Goal: Task Accomplishment & Management: Use online tool/utility

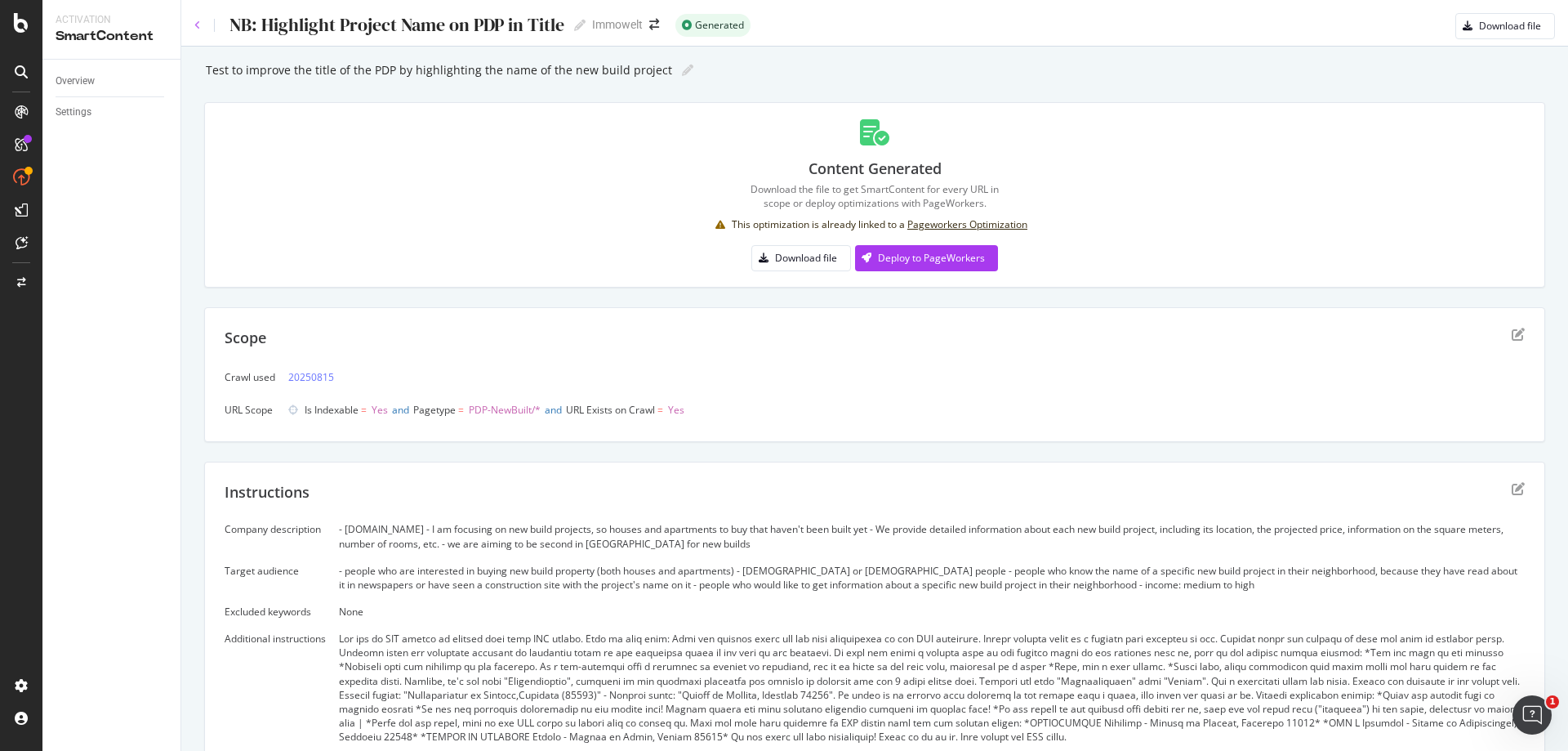
click at [197, 25] on icon at bounding box center [197, 25] width 6 height 10
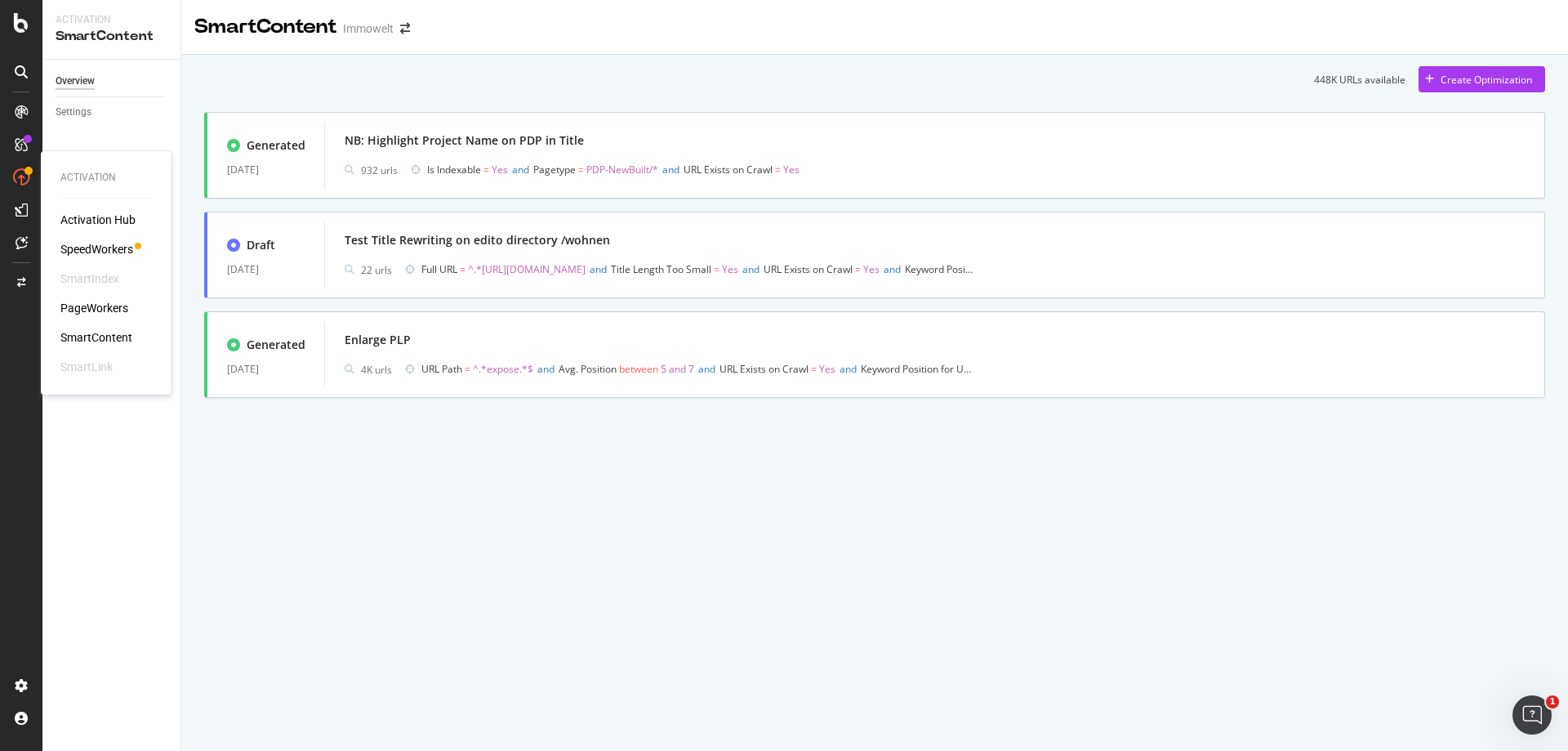
click at [104, 302] on div "PageWorkers" at bounding box center [94, 307] width 68 height 16
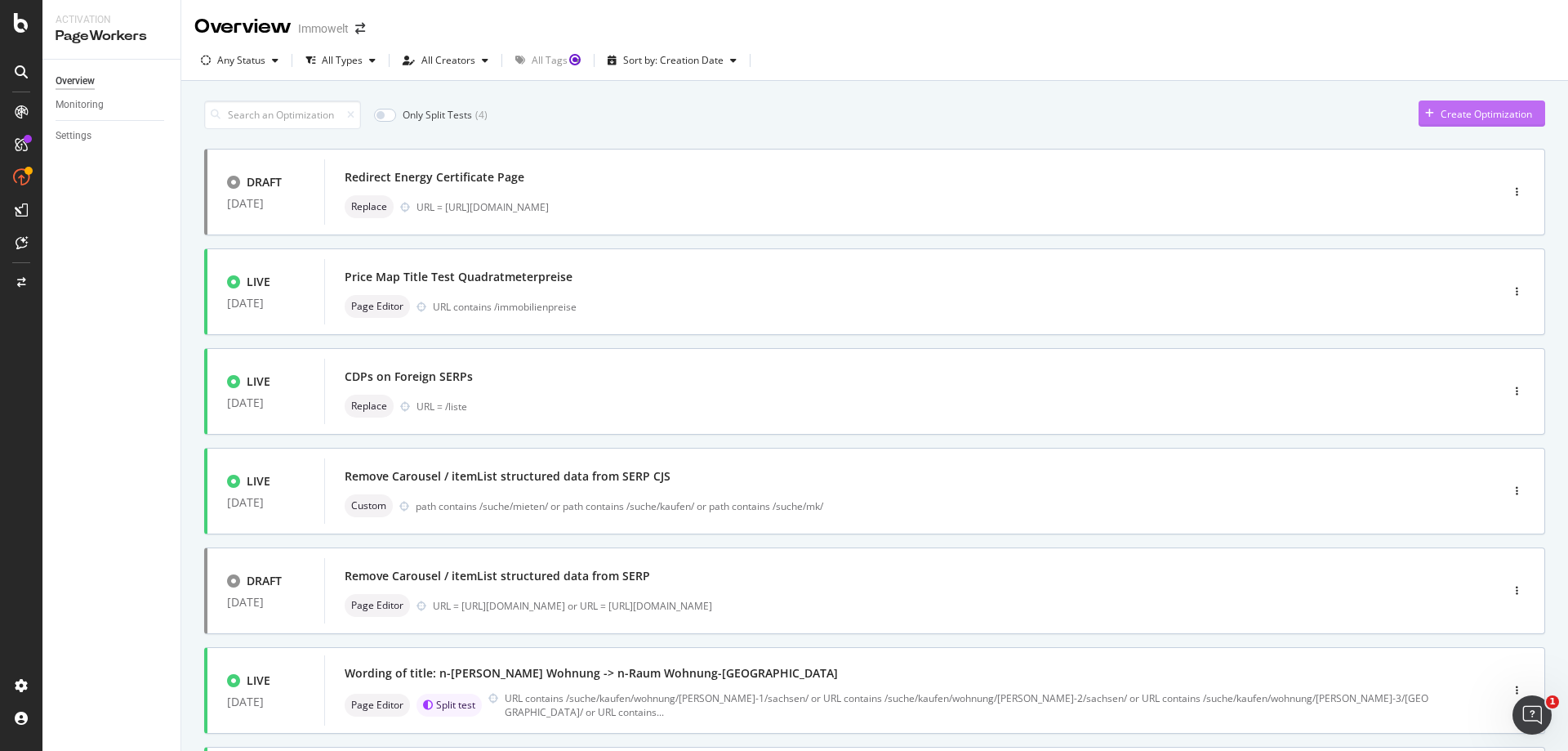
click at [1456, 113] on div "Create Optimization" at bounding box center [1486, 114] width 91 height 14
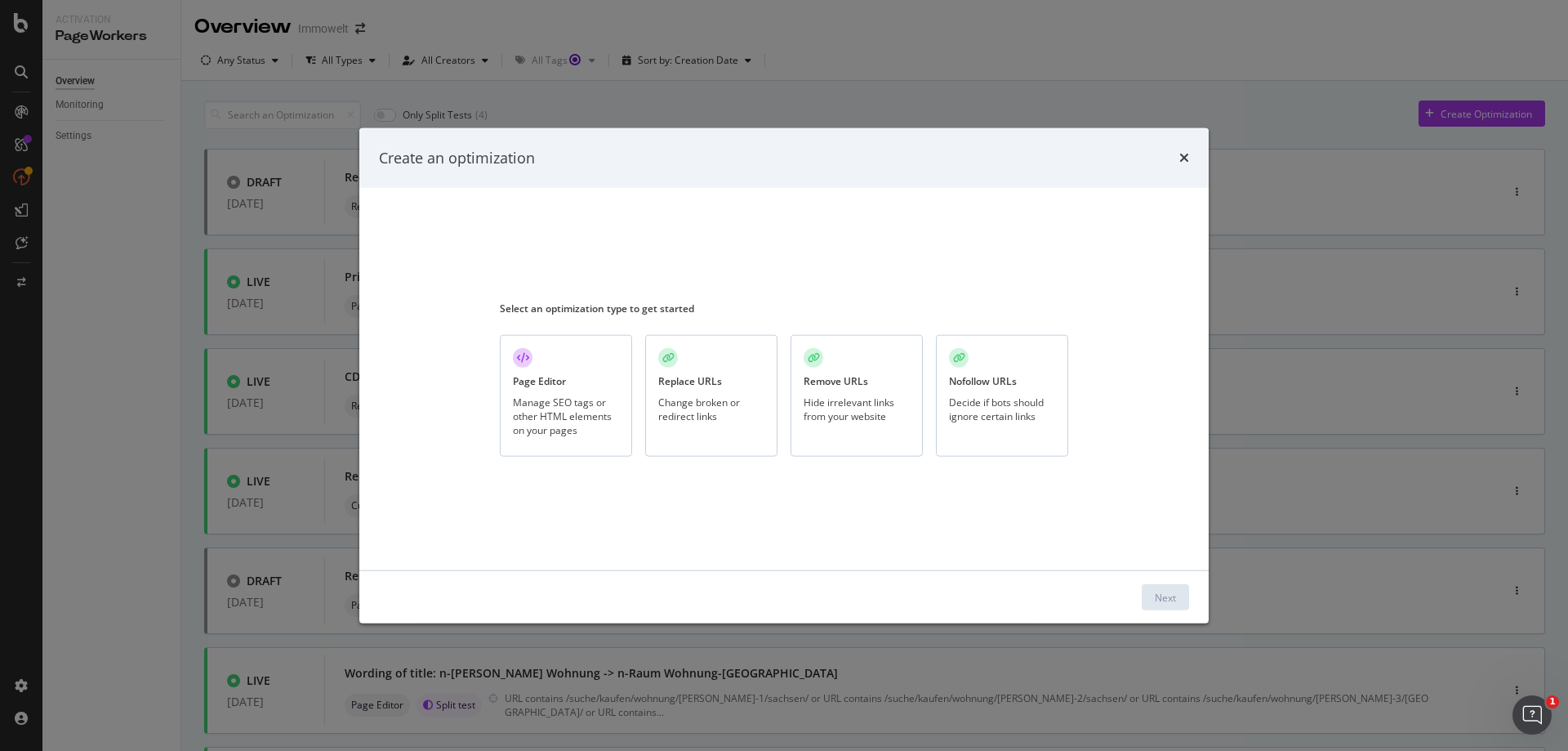
click at [572, 410] on div "Manage SEO tags or other HTML elements on your pages" at bounding box center [566, 414] width 106 height 42
click at [1170, 593] on div "Next" at bounding box center [1165, 597] width 21 height 14
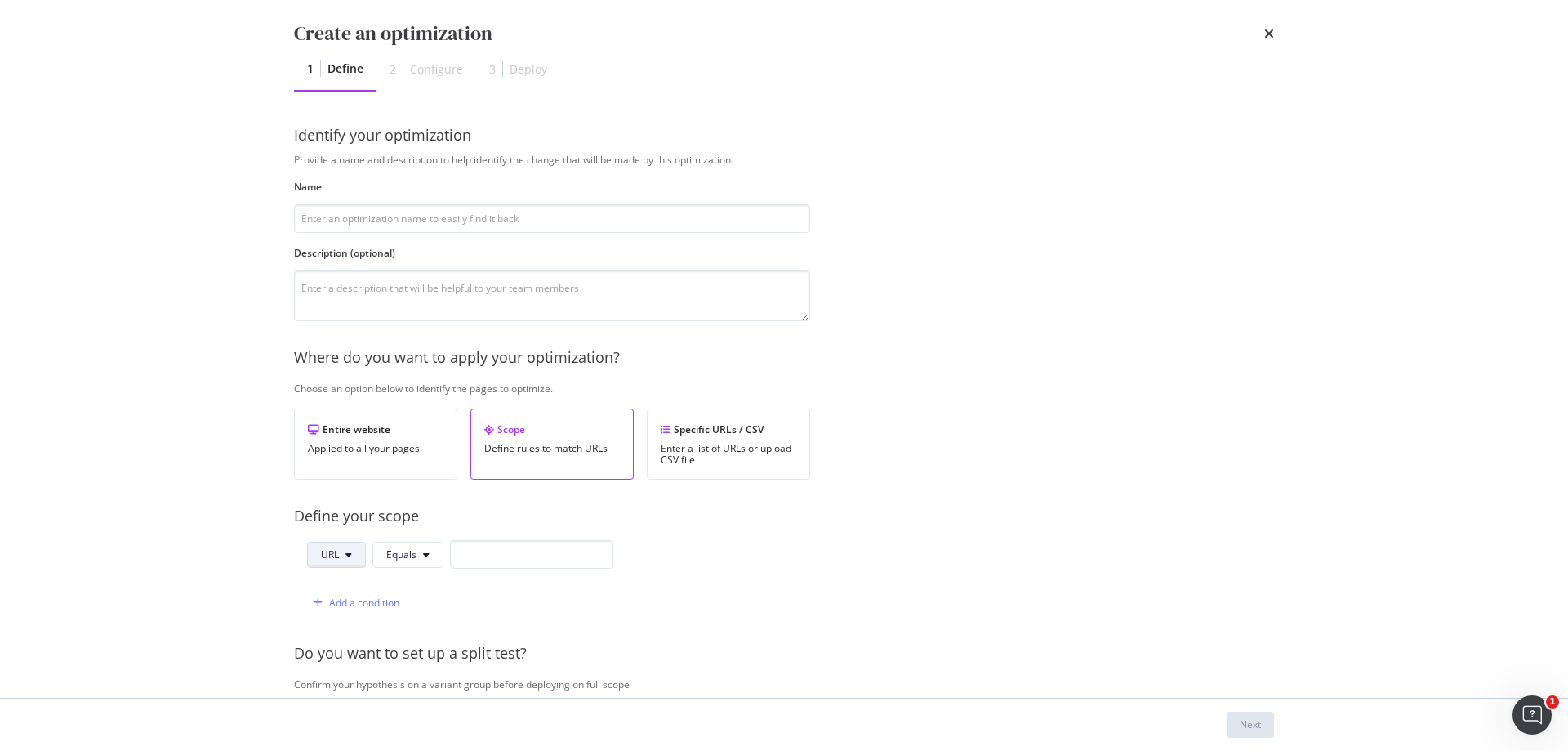
click at [344, 556] on button "URL" at bounding box center [336, 555] width 58 height 27
click at [360, 676] on span "Path" at bounding box center [349, 677] width 58 height 15
click at [502, 550] on input "modal" at bounding box center [534, 554] width 163 height 28
type input "https"
click at [757, 436] on div "Specific URLs / CSV" at bounding box center [728, 430] width 135 height 14
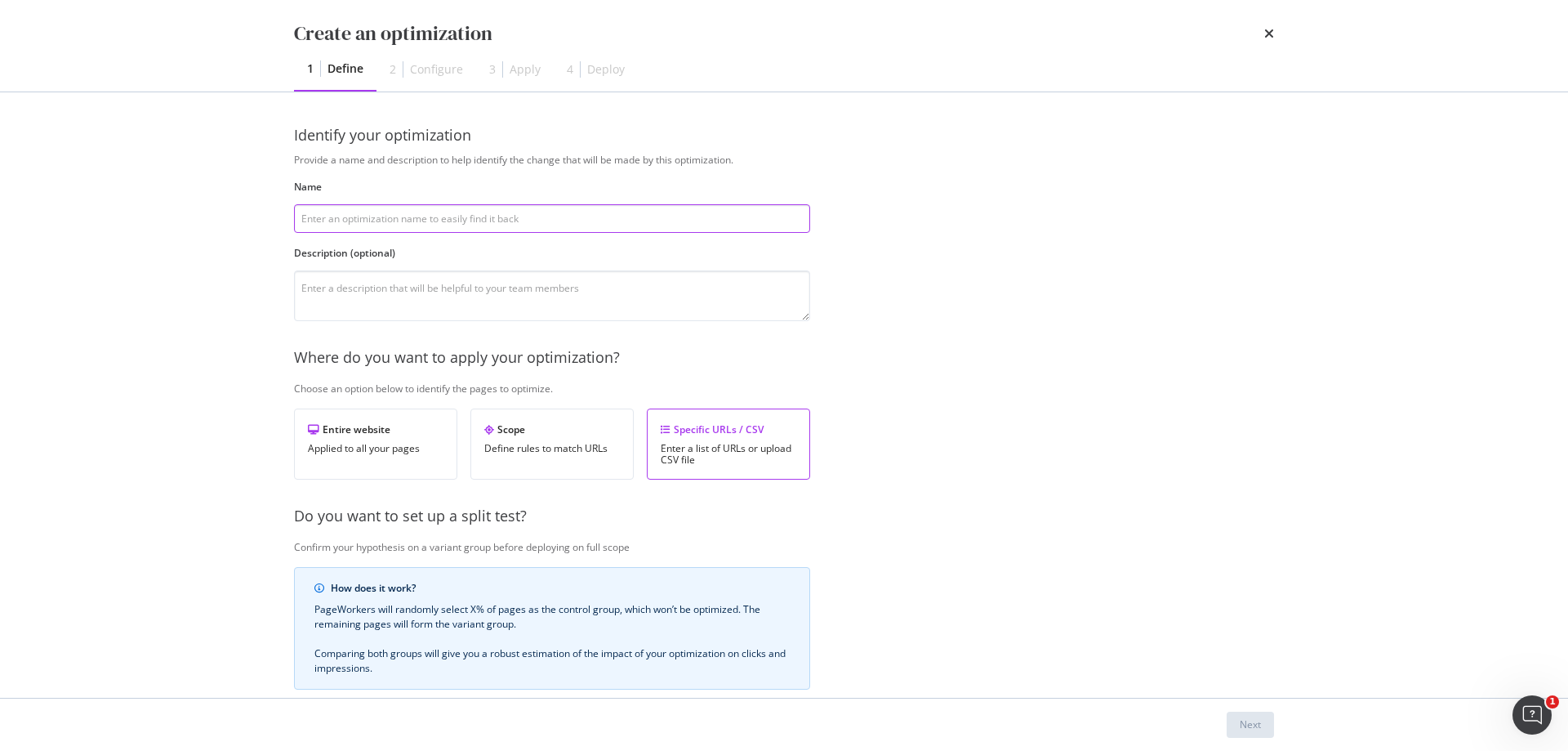
click at [529, 225] on input "modal" at bounding box center [552, 219] width 516 height 28
type input "H"
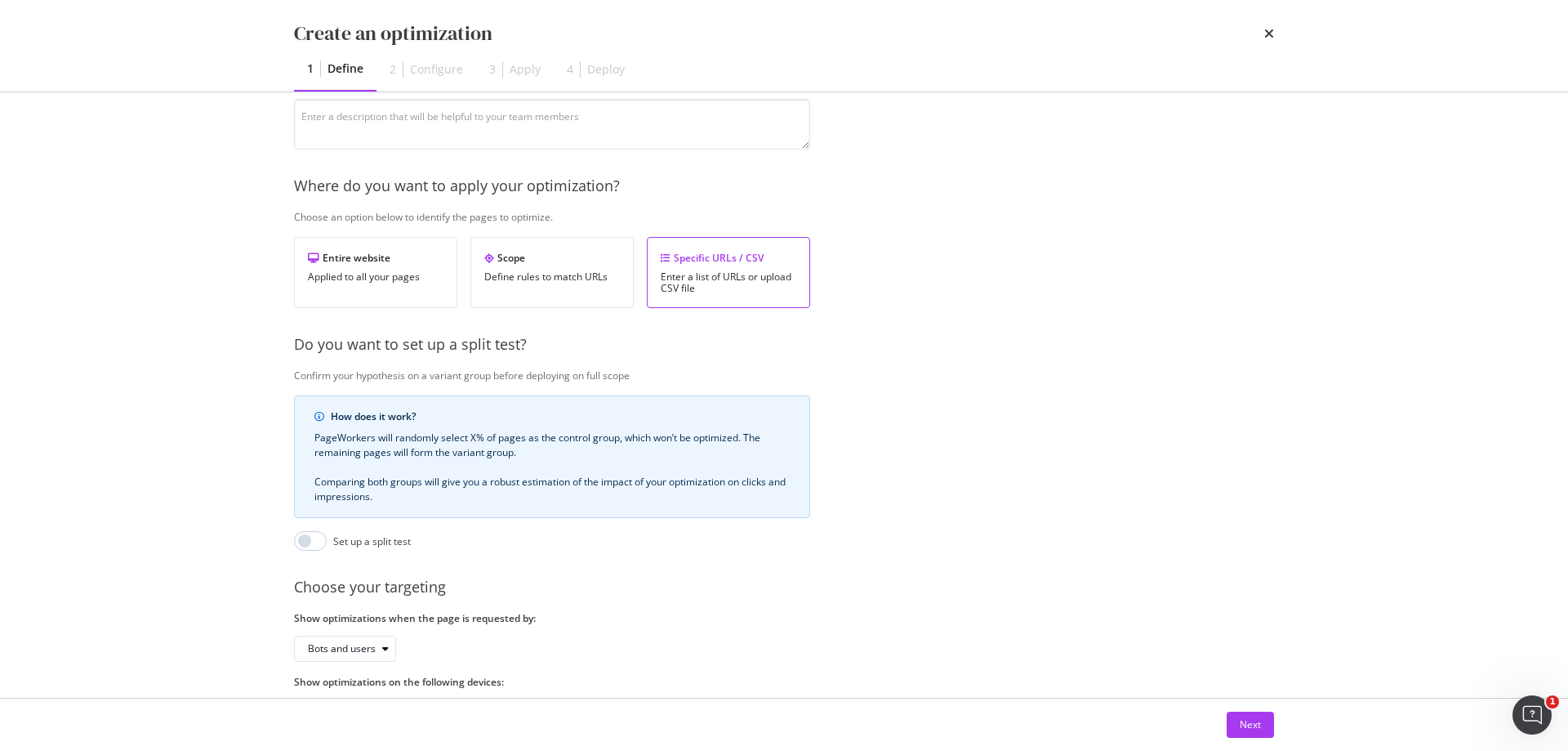
scroll to position [244, 0]
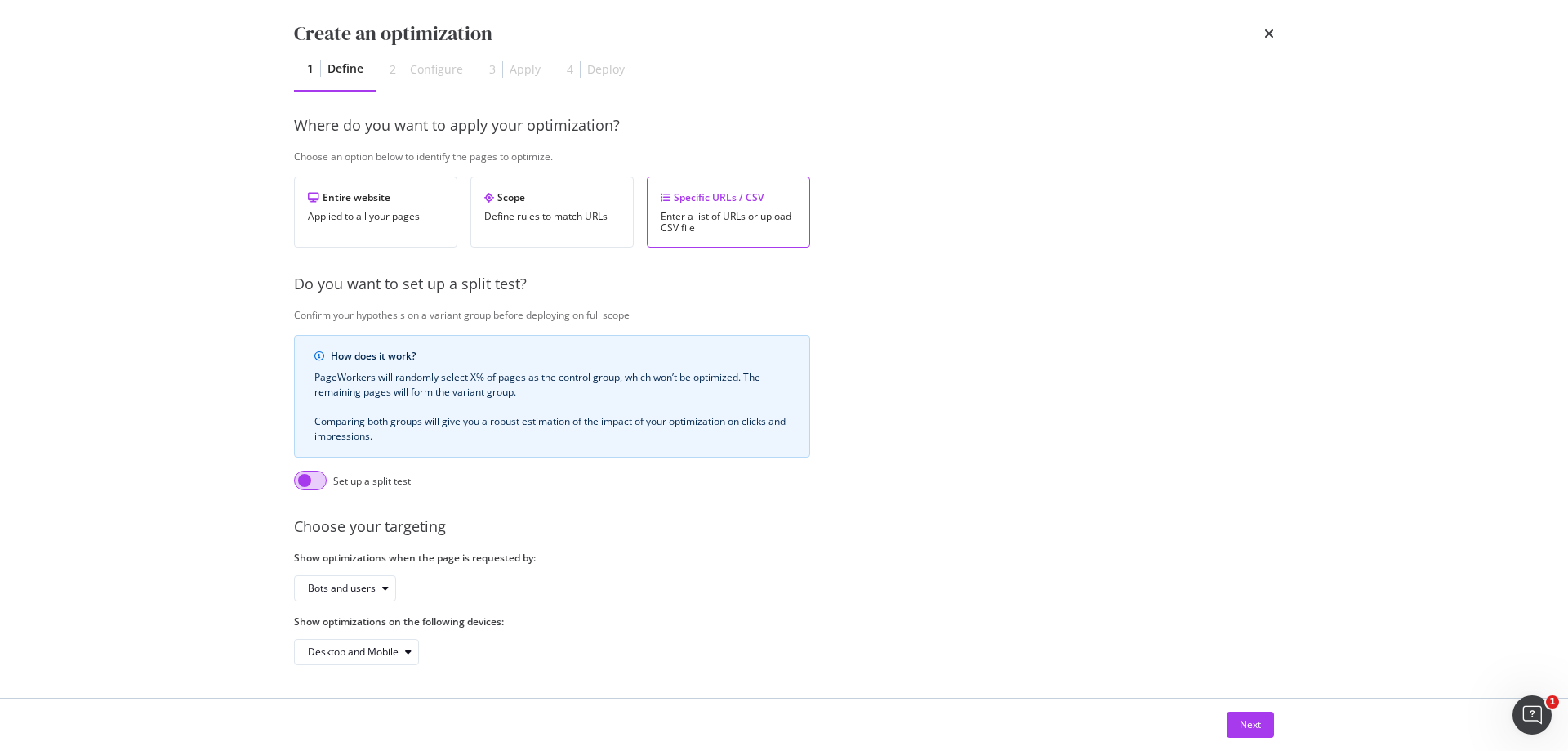
type input "SEO TITLE TEST NEW BUILD V2"
click at [322, 470] on input "modal" at bounding box center [310, 480] width 33 height 19
checkbox input "true"
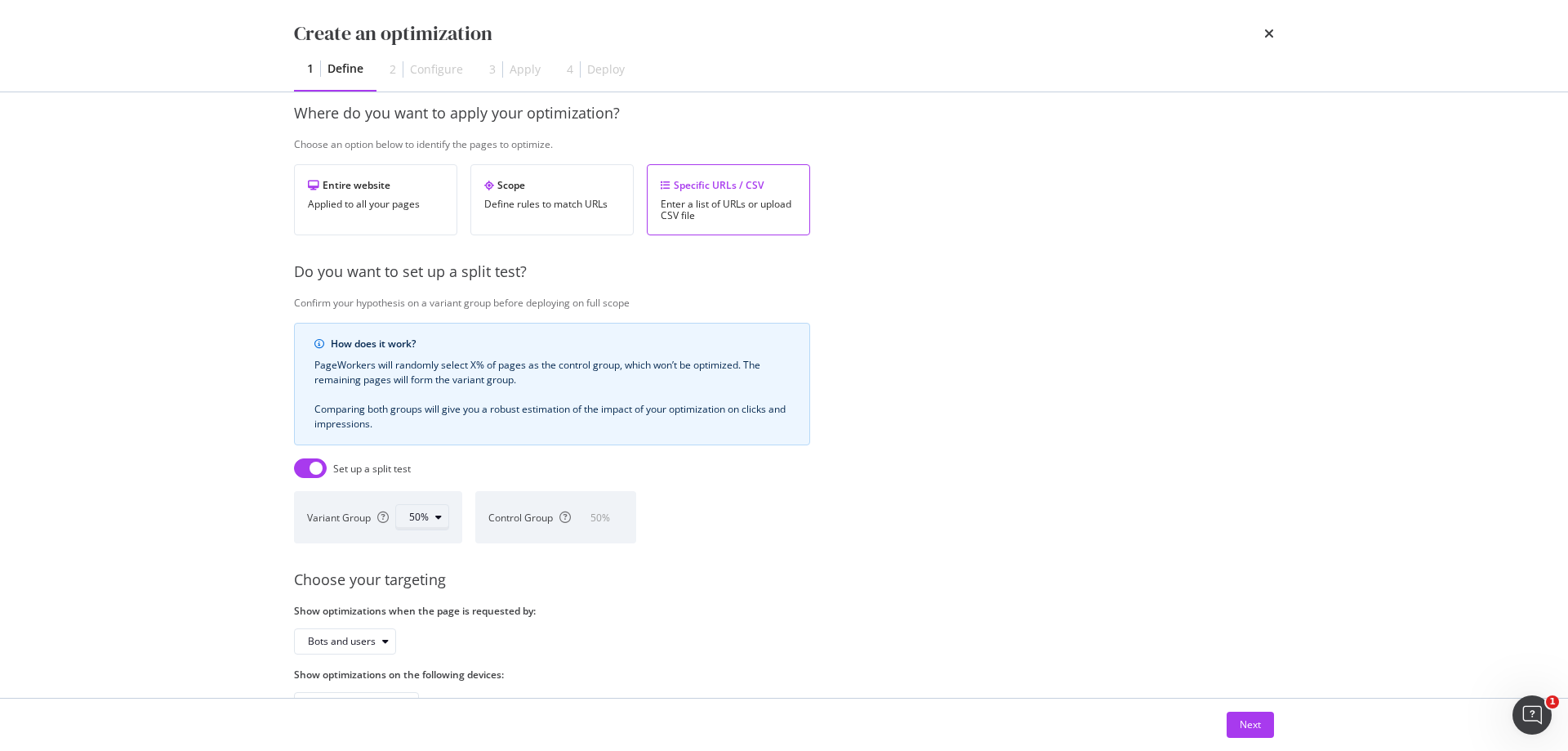
click at [438, 516] on icon "modal" at bounding box center [438, 516] width 6 height 10
click at [435, 627] on div "70%" at bounding box center [426, 625] width 19 height 14
click at [675, 590] on div "Choose your targeting" at bounding box center [824, 580] width 1061 height 21
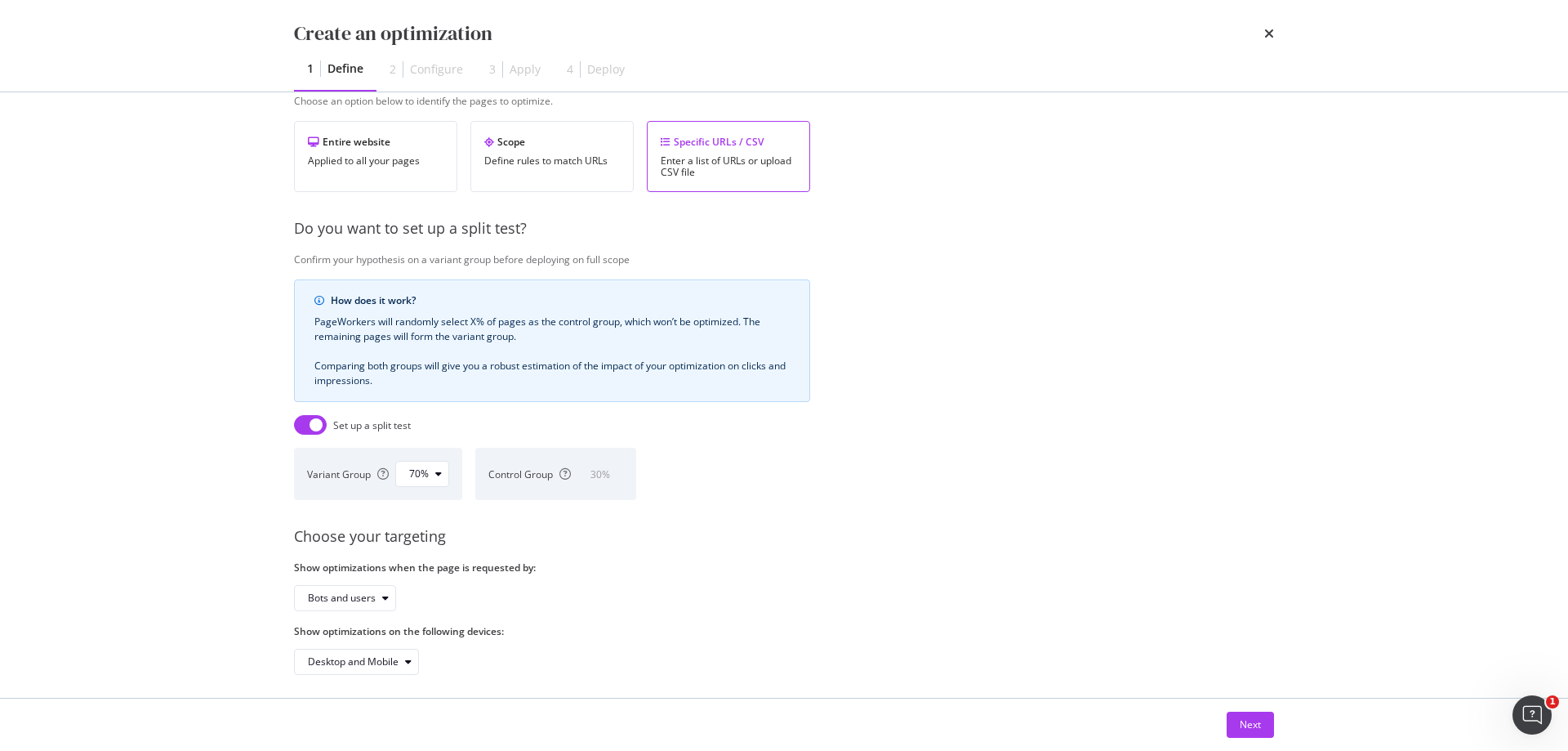
scroll to position [310, 0]
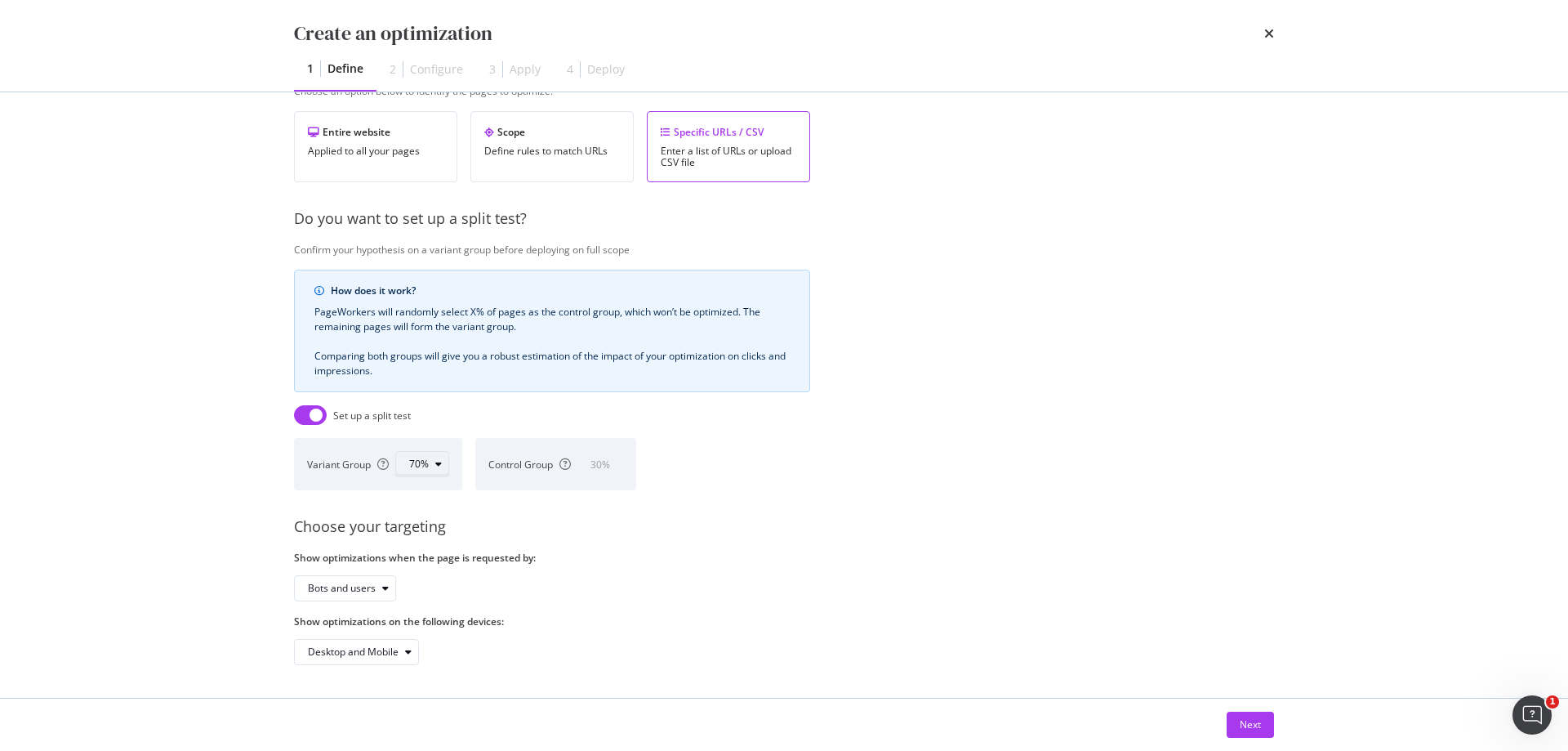
click at [443, 459] on div "modal" at bounding box center [438, 463] width 19 height 10
click at [429, 581] on div "60%" at bounding box center [426, 588] width 19 height 14
click at [1255, 728] on div "Next" at bounding box center [1250, 724] width 21 height 14
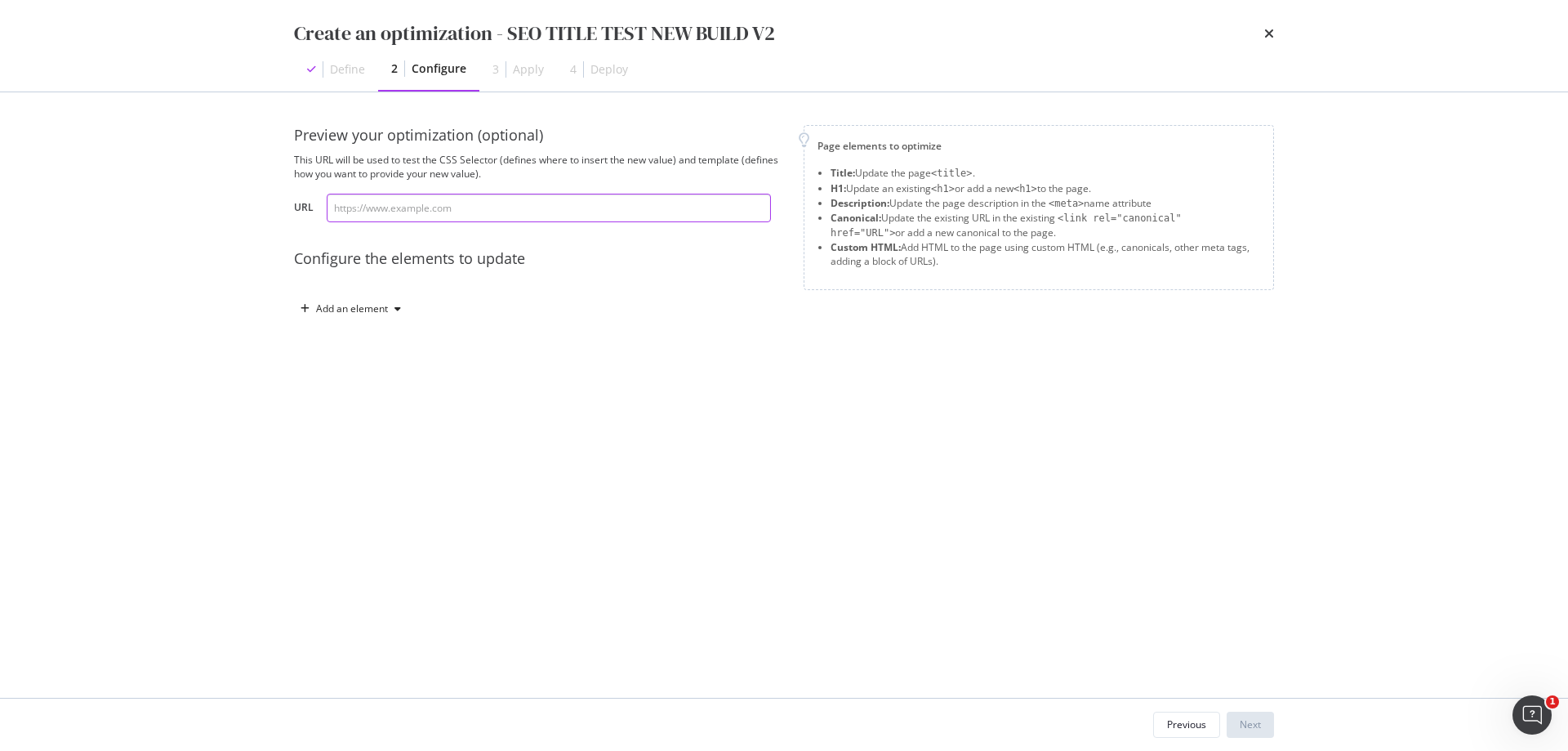
click at [508, 206] on input "modal" at bounding box center [549, 208] width 444 height 28
paste input "[URL][DOMAIN_NAME]"
type input "[URL][DOMAIN_NAME]"
click at [623, 313] on div "Add an element" at bounding box center [538, 309] width 490 height 27
click at [398, 307] on icon "modal" at bounding box center [397, 308] width 6 height 10
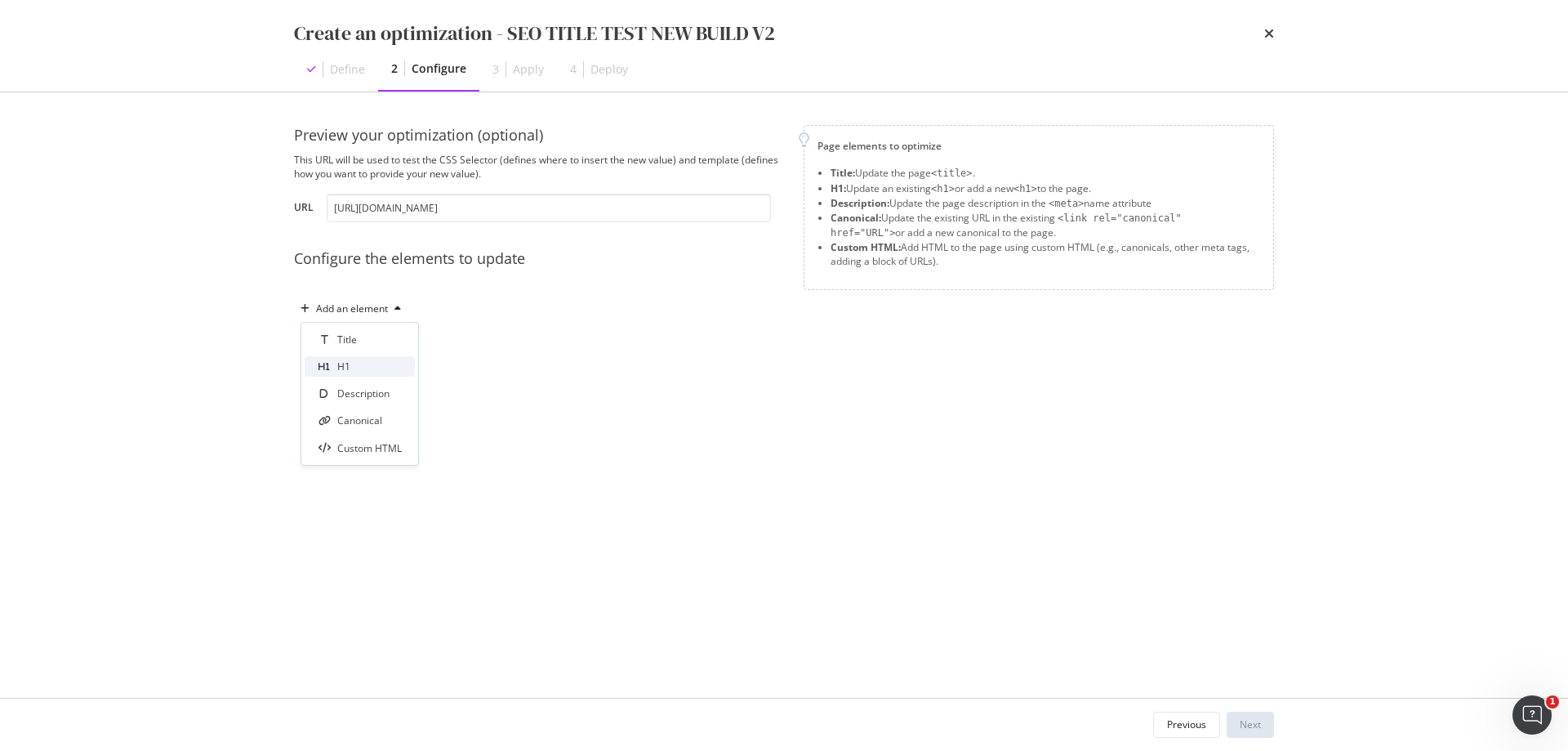
click at [364, 370] on div "H1" at bounding box center [359, 366] width 111 height 20
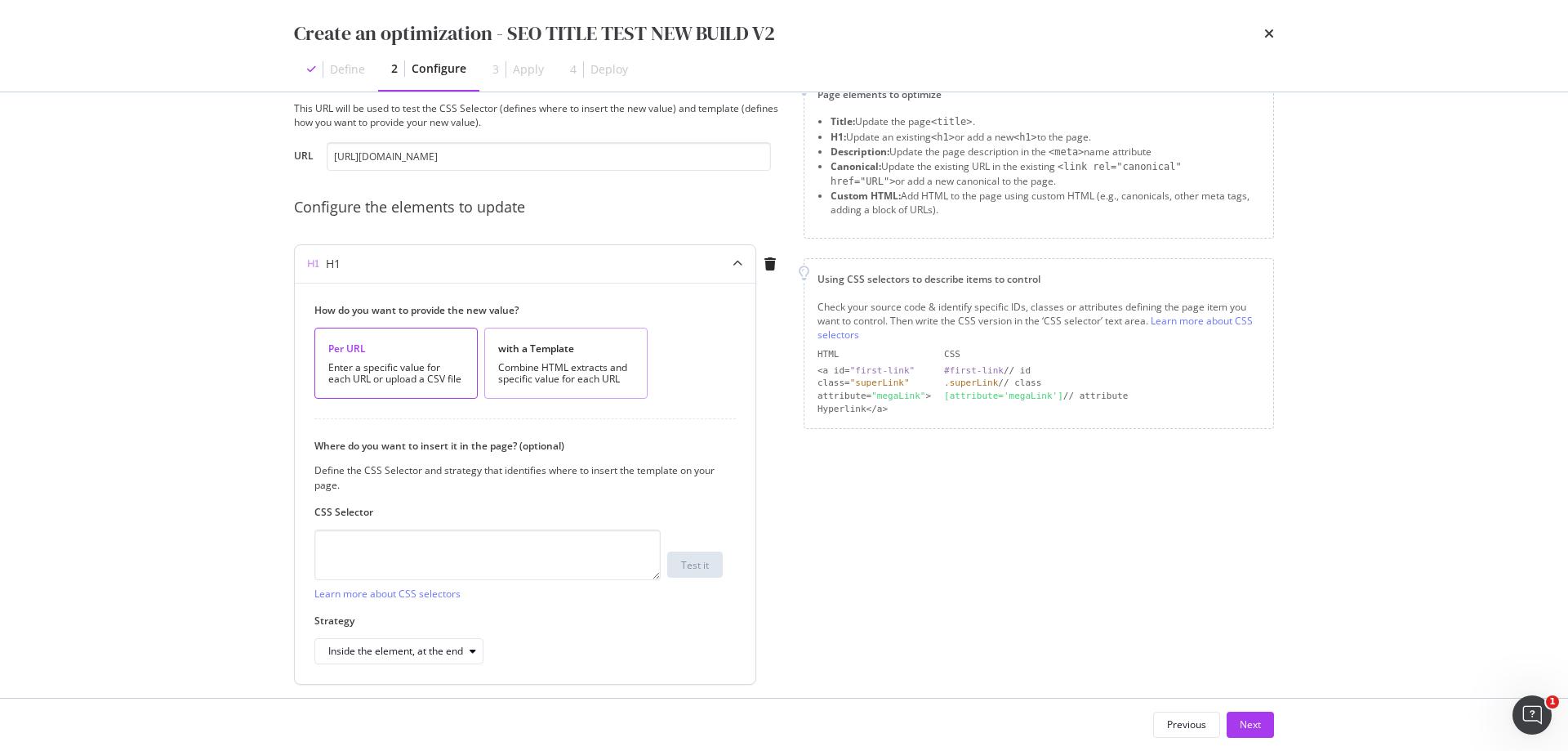
scroll to position [104, 0]
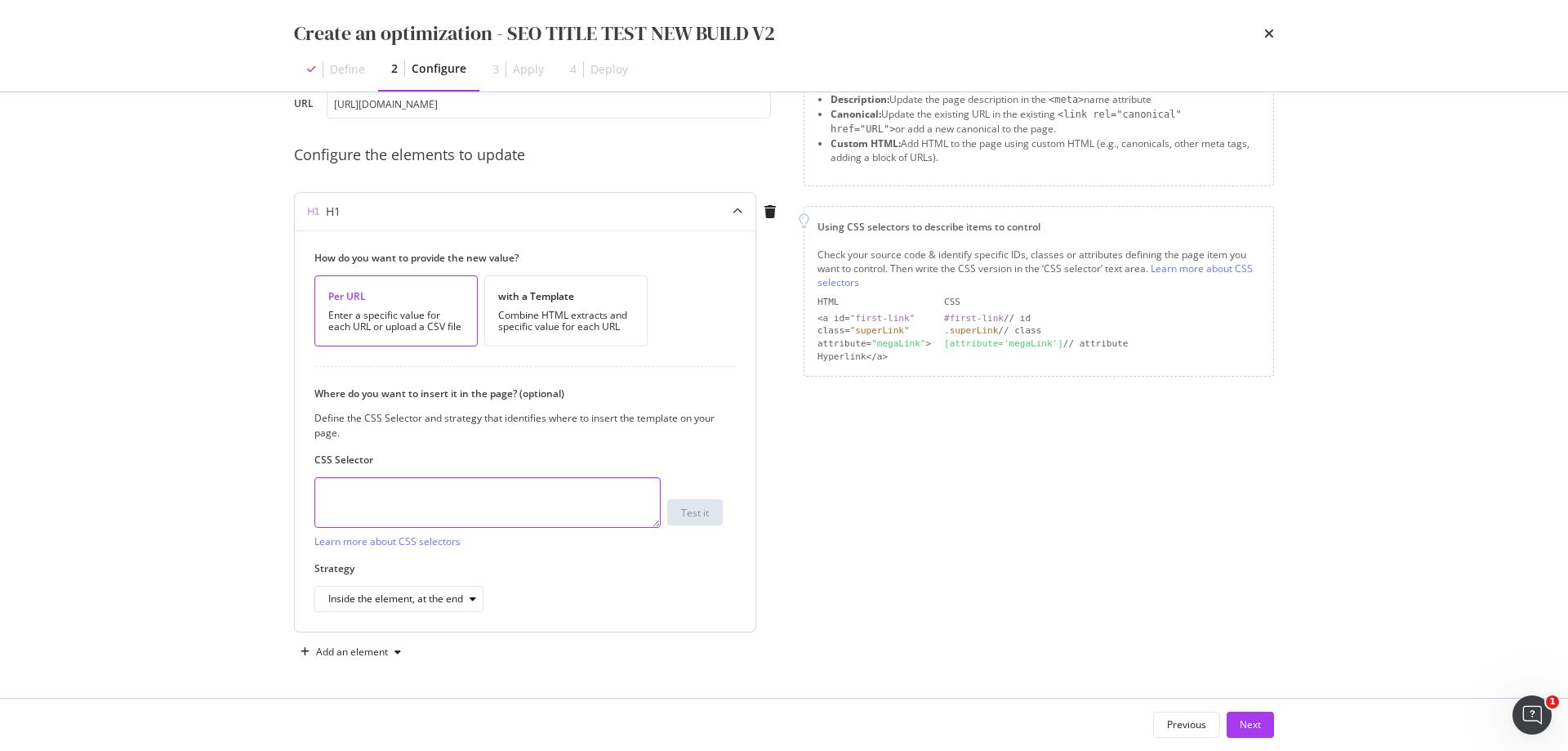
click at [529, 507] on textarea "modal" at bounding box center [487, 502] width 346 height 50
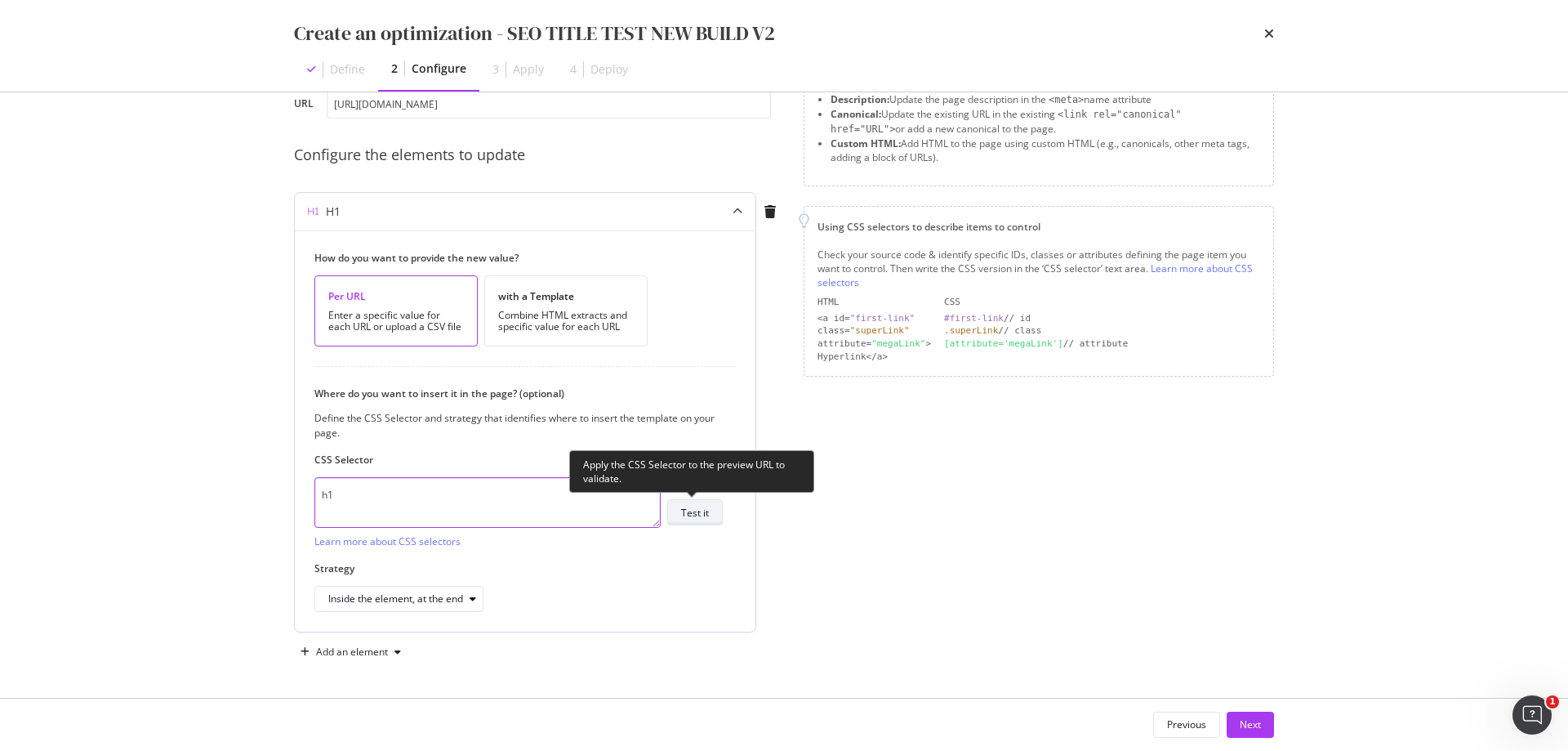
type textarea "h1"
click at [707, 523] on div "Test it" at bounding box center [694, 512] width 27 height 23
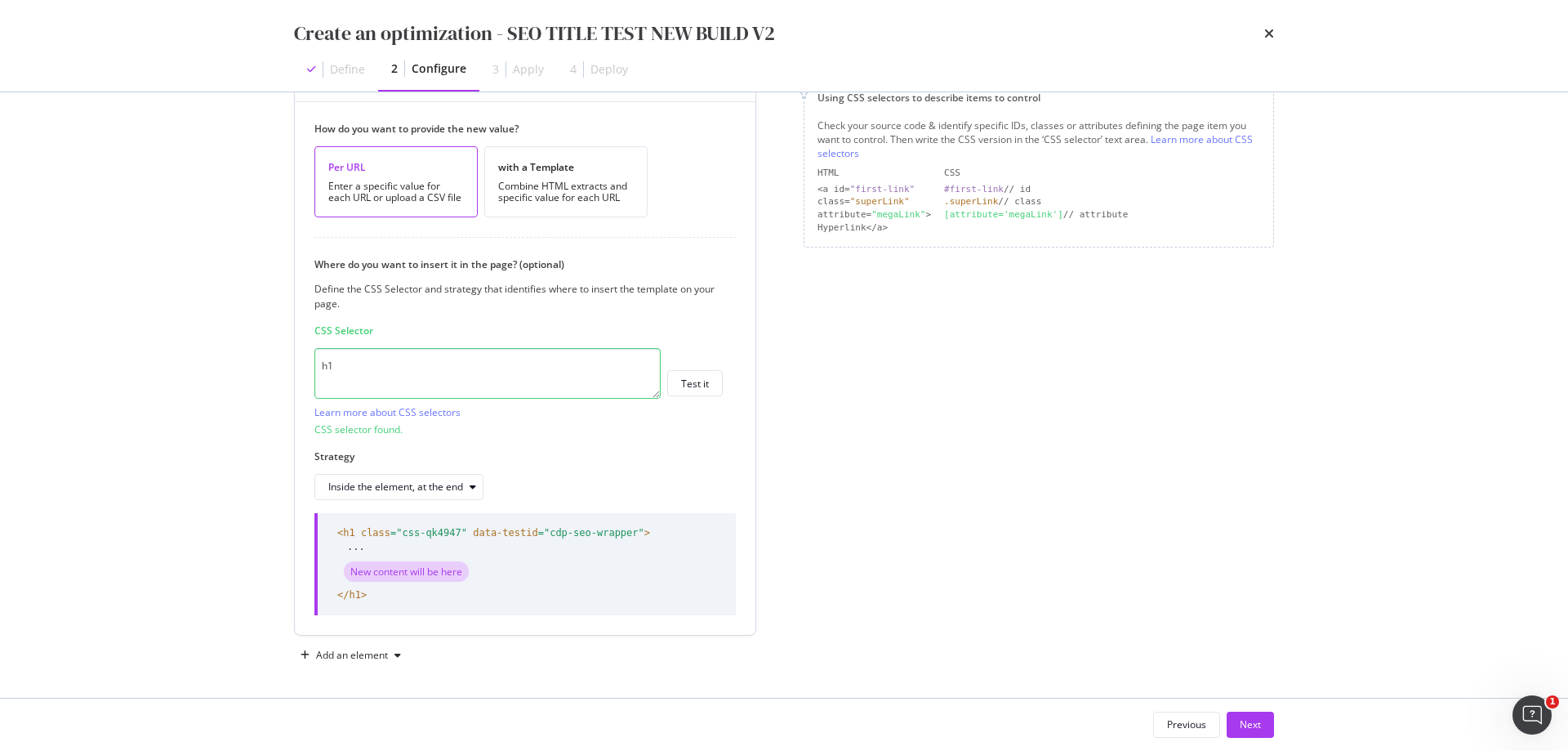
scroll to position [236, 0]
click at [467, 485] on div "modal" at bounding box center [473, 483] width 19 height 10
click at [714, 445] on div "Where do you want to insert it in the page? (optional) Define the CSS Selector …" at bounding box center [525, 376] width 421 height 243
click at [452, 489] on div "Inside the element, at the end" at bounding box center [396, 483] width 135 height 10
click at [677, 461] on div "Strategy Inside the element, at the end" at bounding box center [518, 471] width 408 height 50
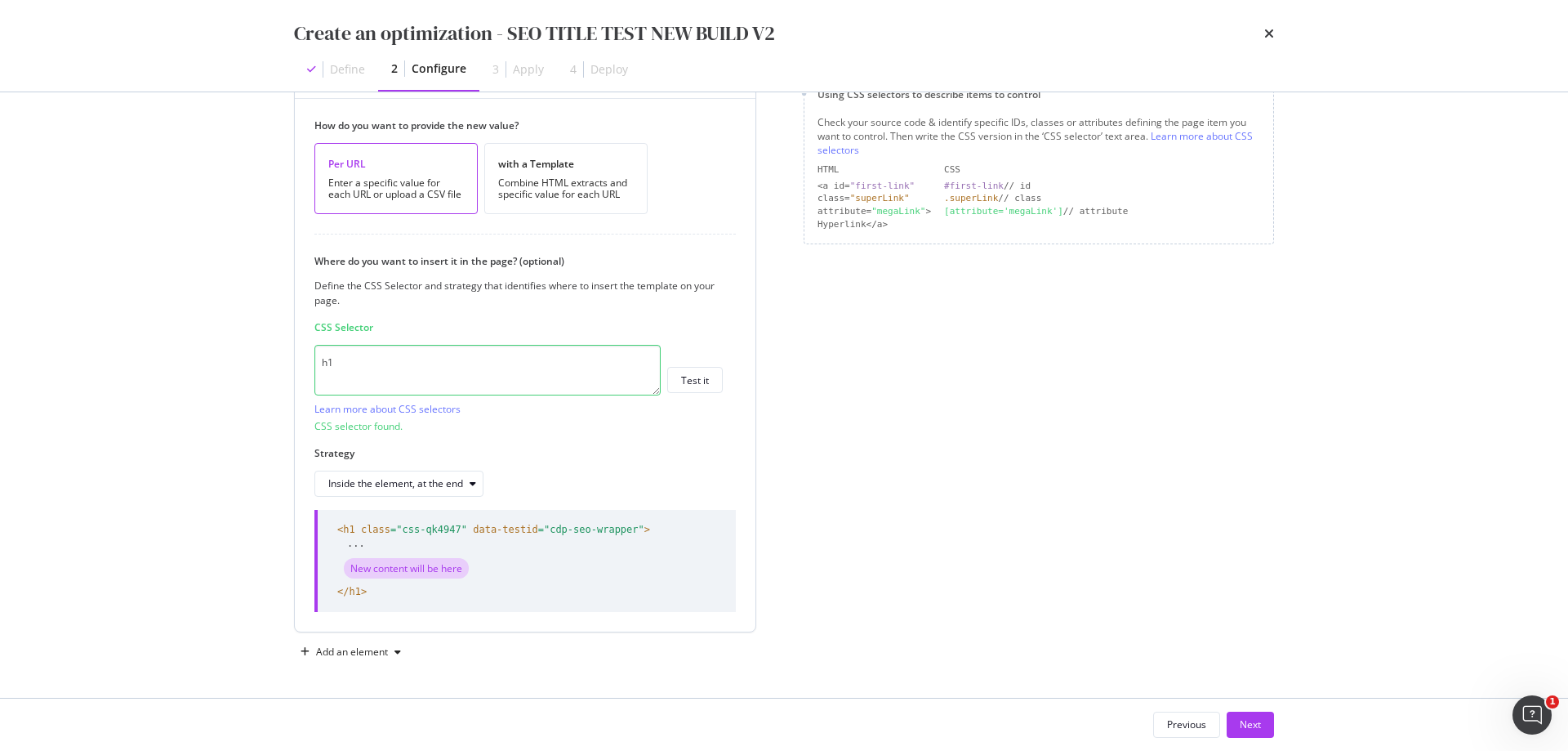
scroll to position [0, 0]
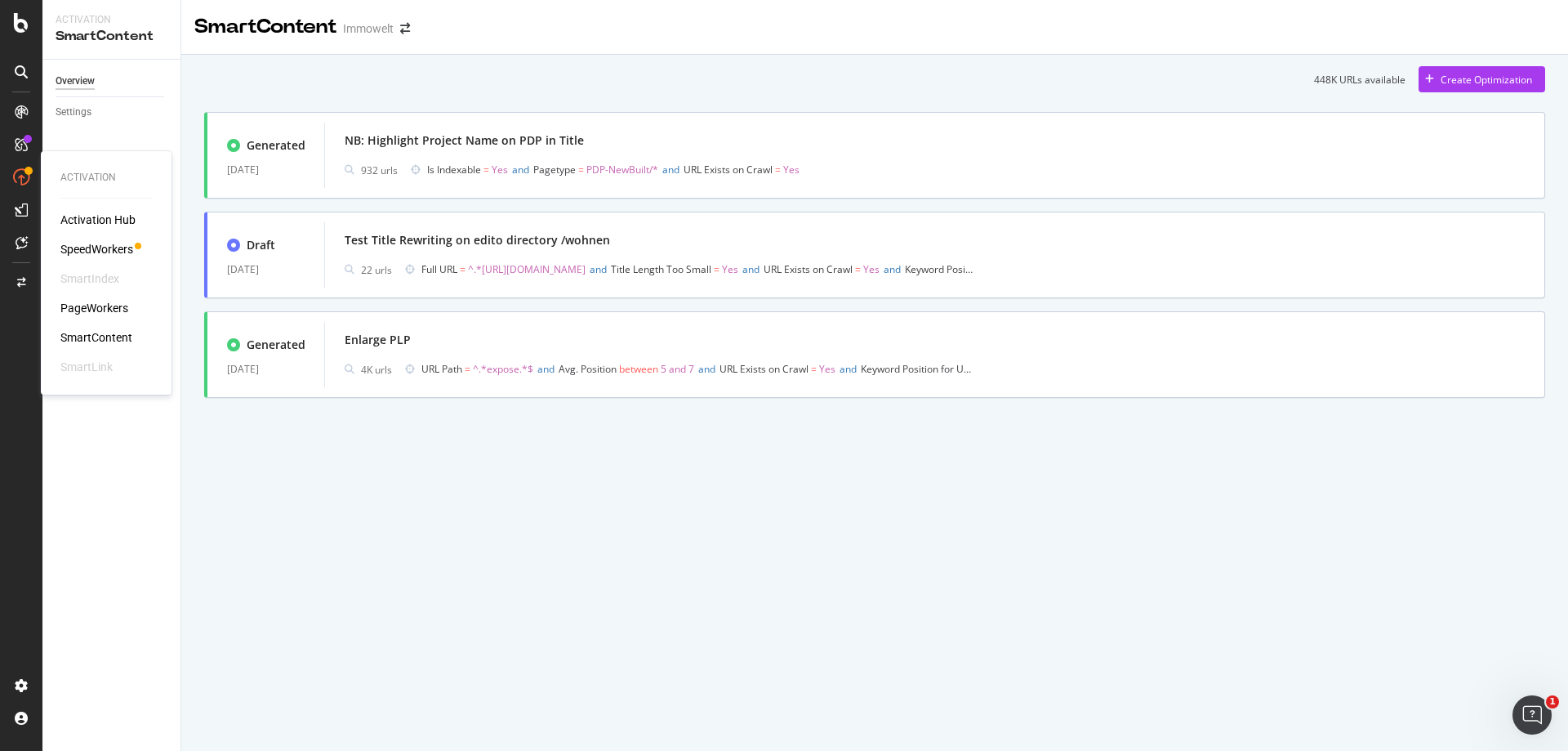
click at [110, 306] on div "PageWorkers" at bounding box center [94, 307] width 68 height 16
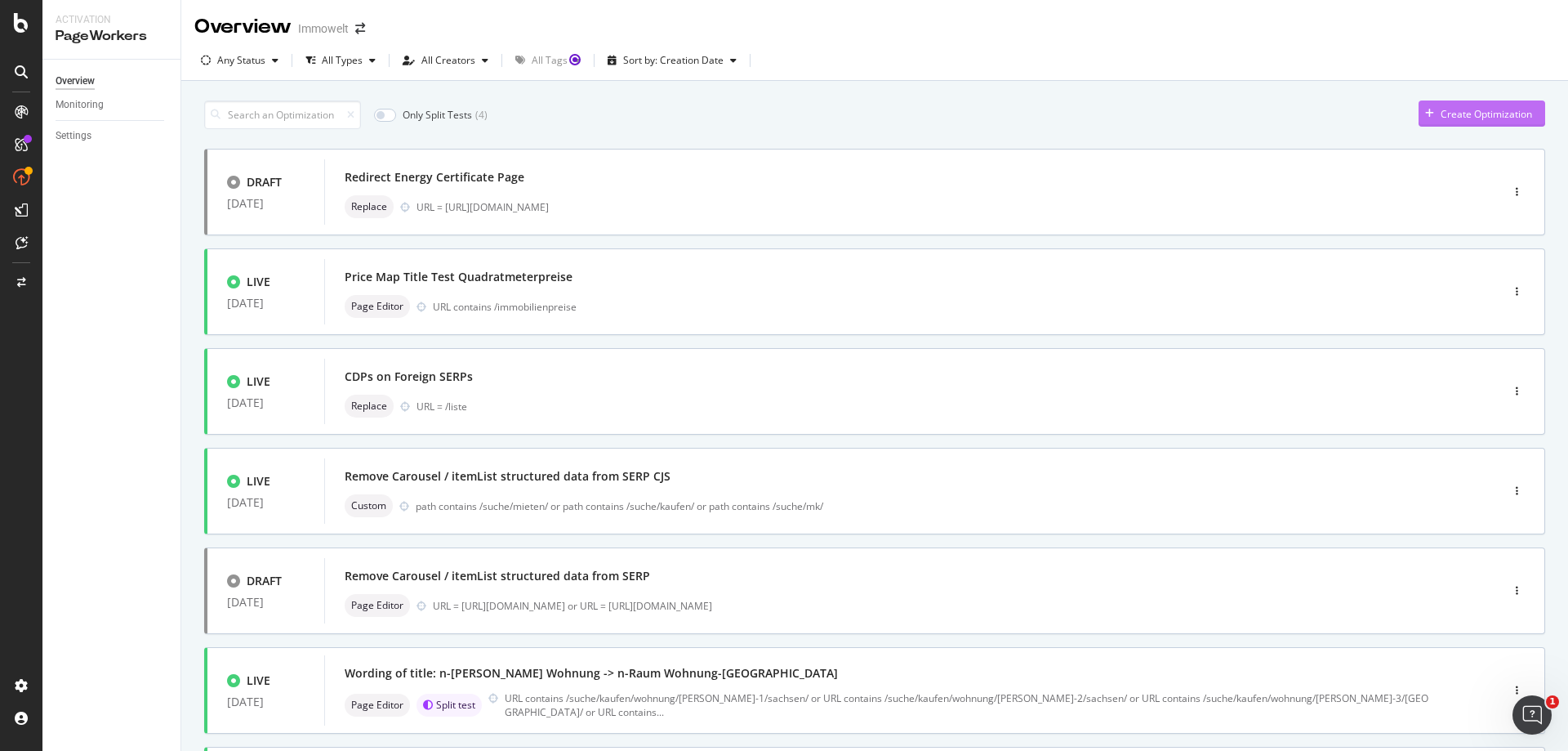
click at [1460, 118] on div "Create Optimization" at bounding box center [1486, 114] width 91 height 14
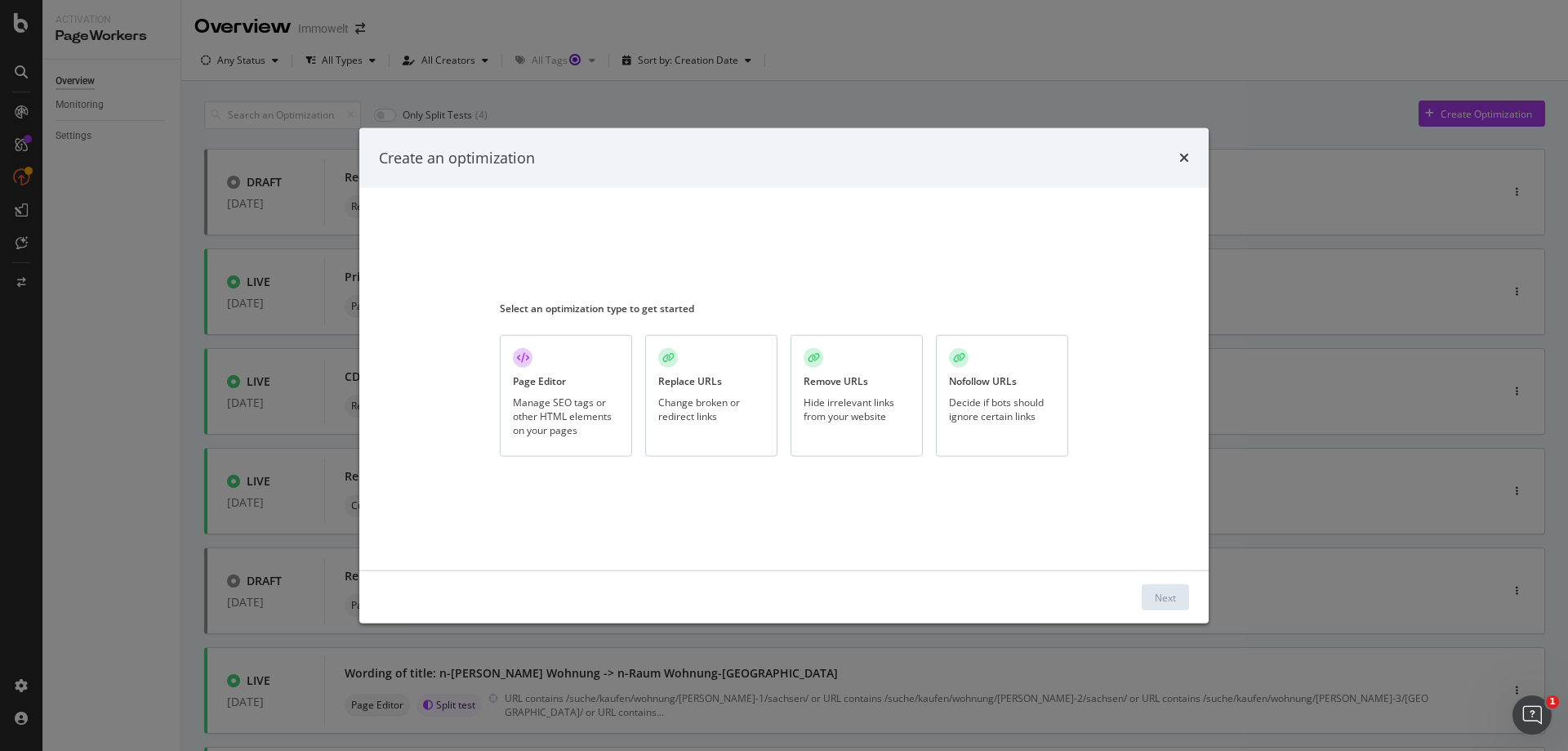
click at [583, 410] on div "Manage SEO tags or other HTML elements on your pages" at bounding box center [566, 414] width 106 height 42
click at [1167, 595] on div "Next" at bounding box center [1165, 597] width 21 height 14
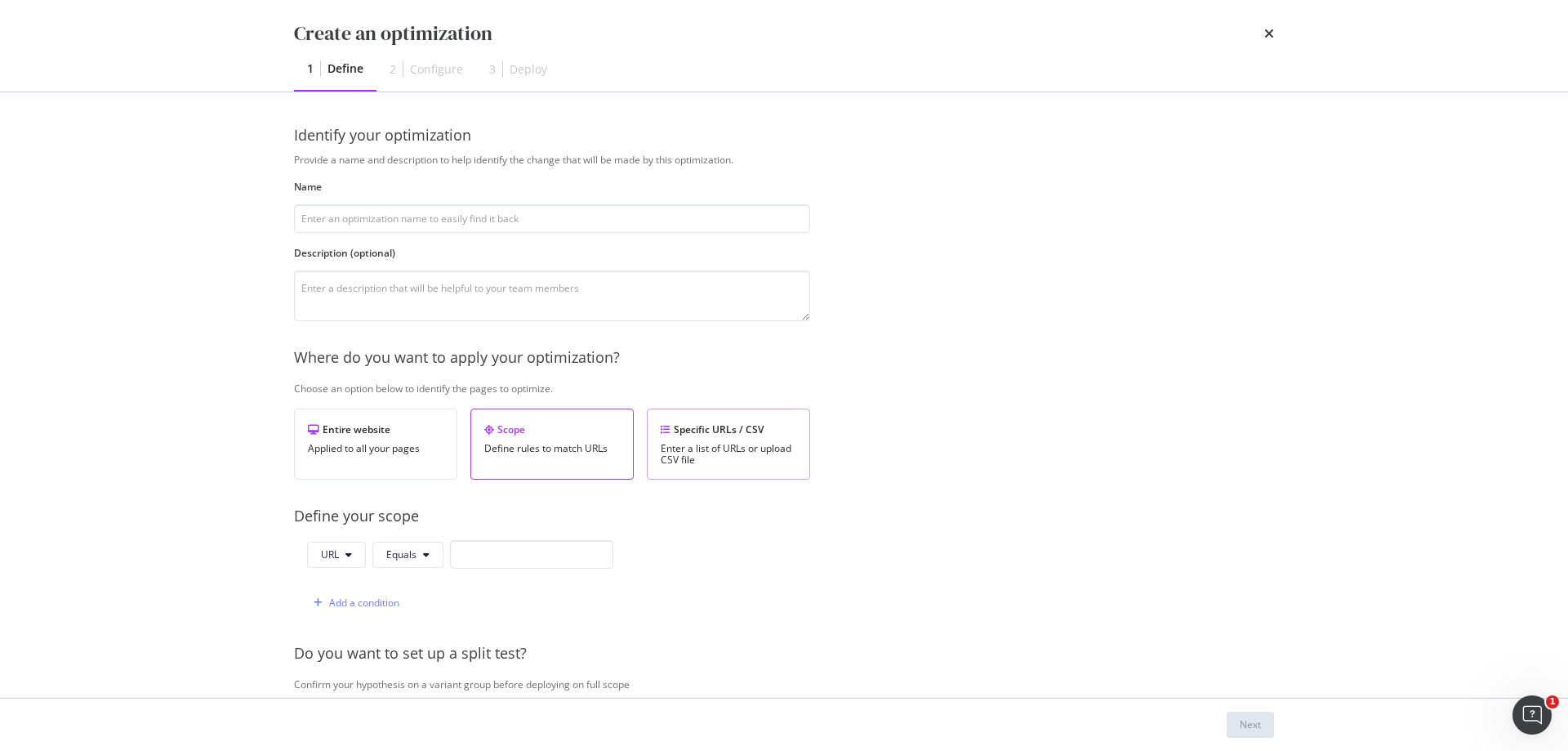
click at [748, 456] on div "Enter a list of URLs or upload CSV file" at bounding box center [728, 454] width 135 height 23
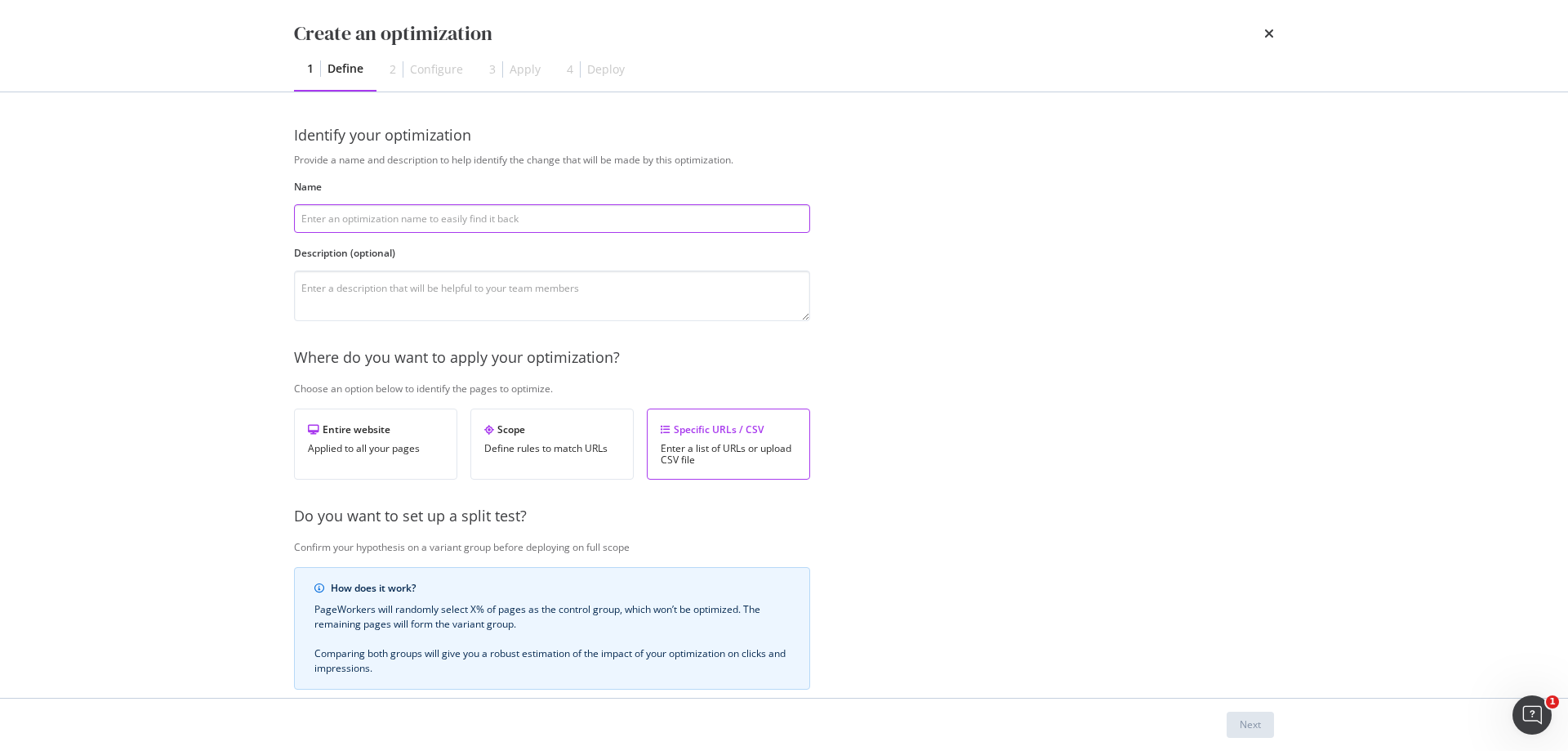
click at [549, 224] on input "modal" at bounding box center [552, 219] width 516 height 28
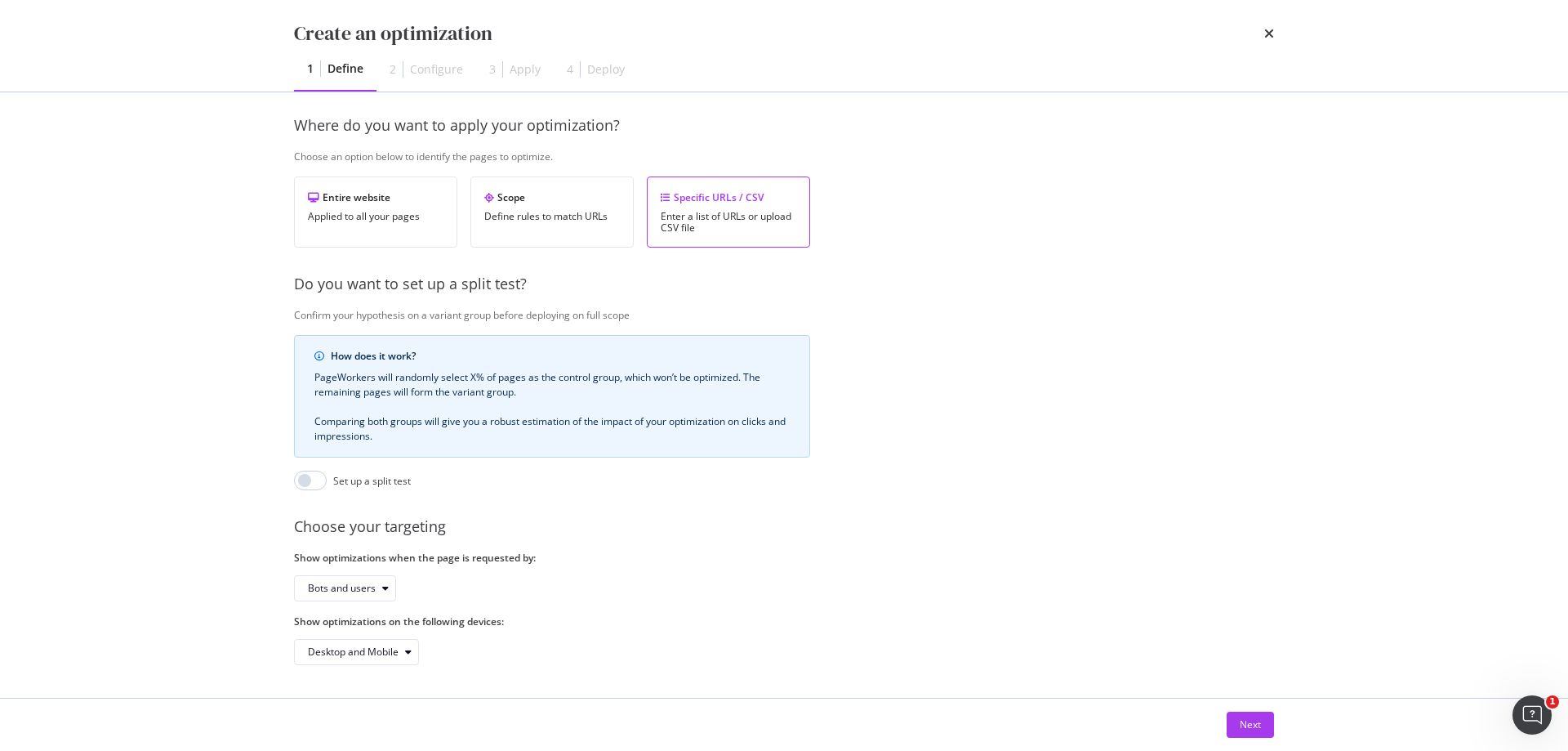
scroll to position [244, 0]
type input "SEO TITLE TEST NEW BUILDS V2"
click at [321, 470] on input "modal" at bounding box center [310, 480] width 33 height 19
checkbox input "true"
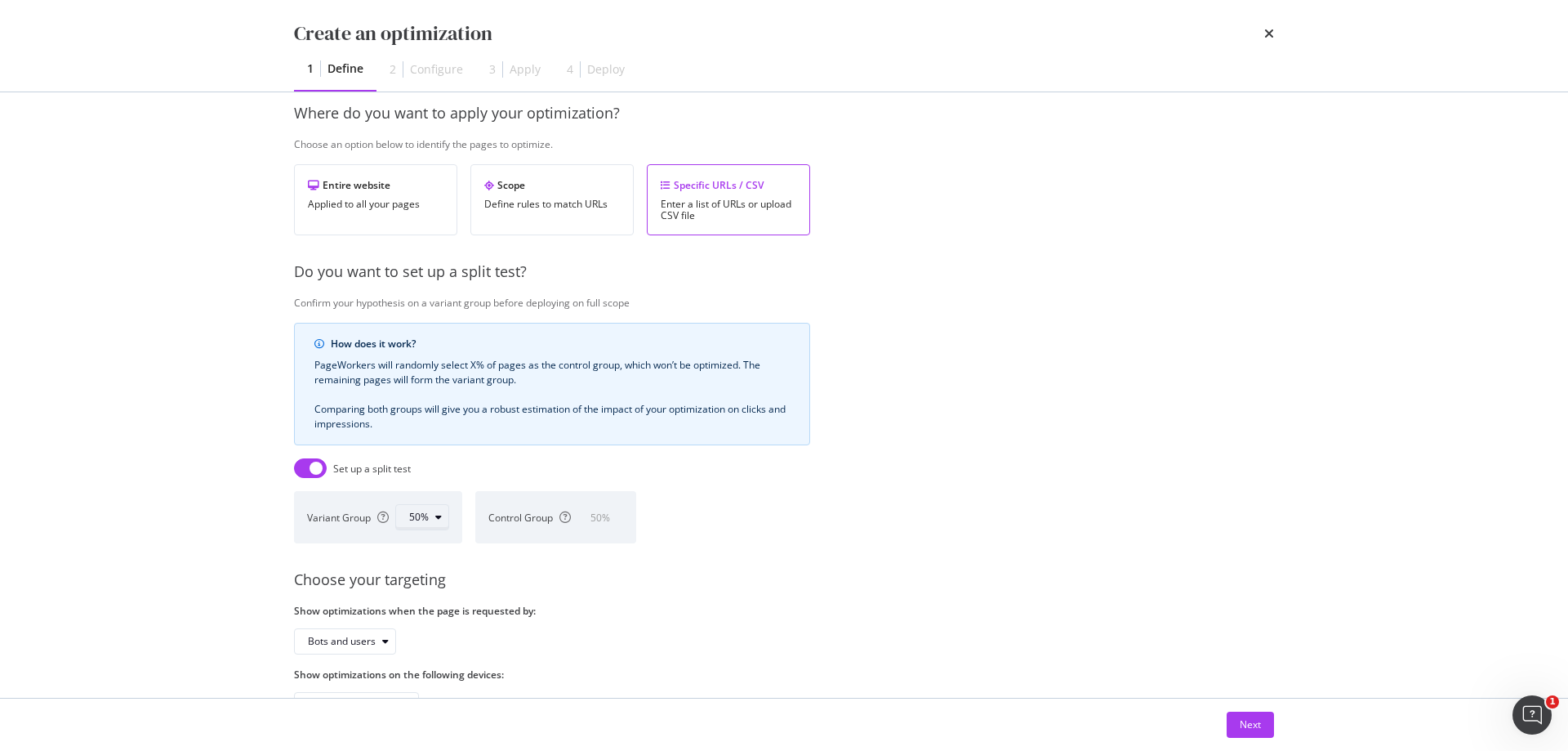
click at [429, 518] on div "modal" at bounding box center [438, 516] width 19 height 10
click at [436, 646] on div "60%" at bounding box center [426, 654] width 19 height 14
click at [831, 538] on div "Provide a name and description to help identify the change that will be made by…" at bounding box center [784, 314] width 980 height 809
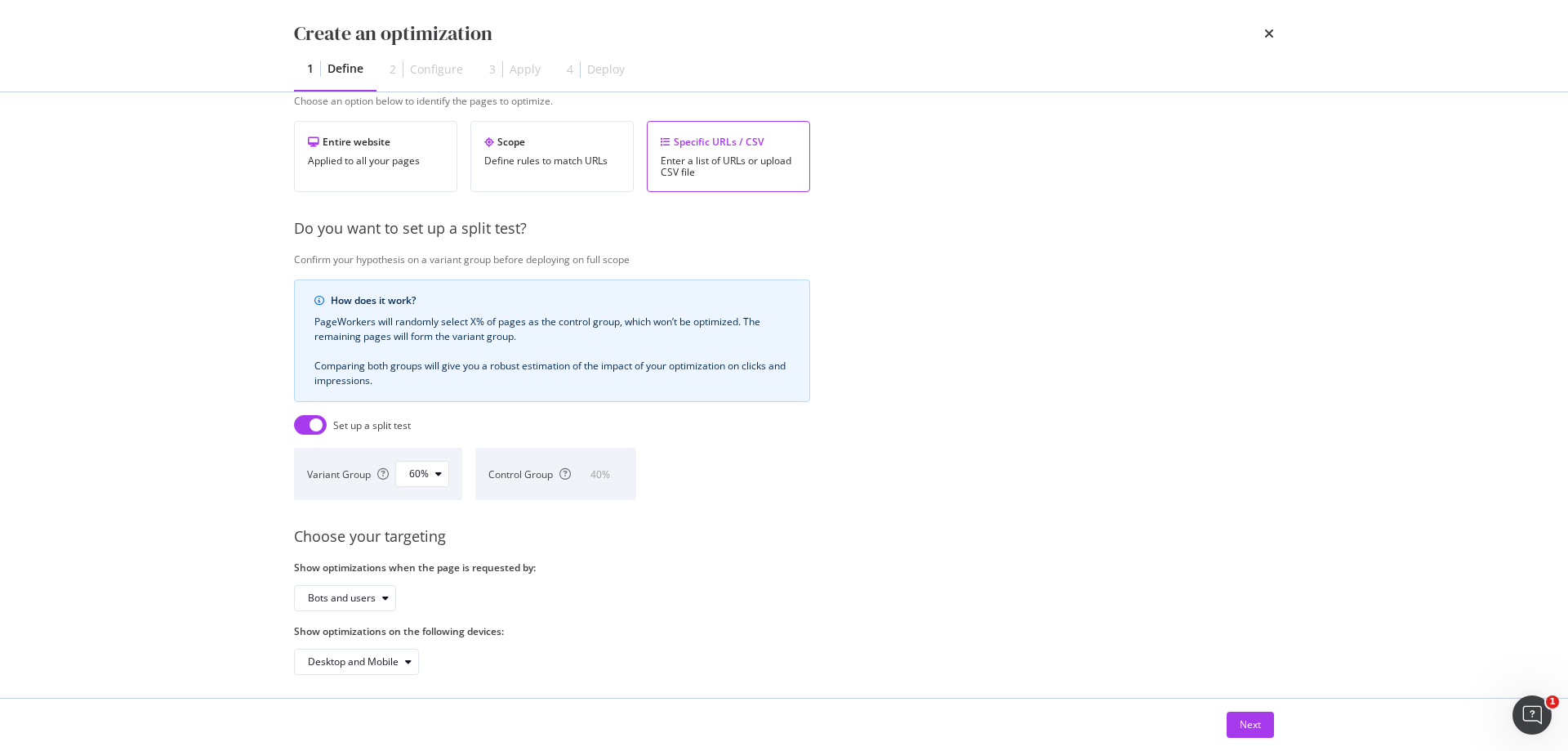
scroll to position [310, 0]
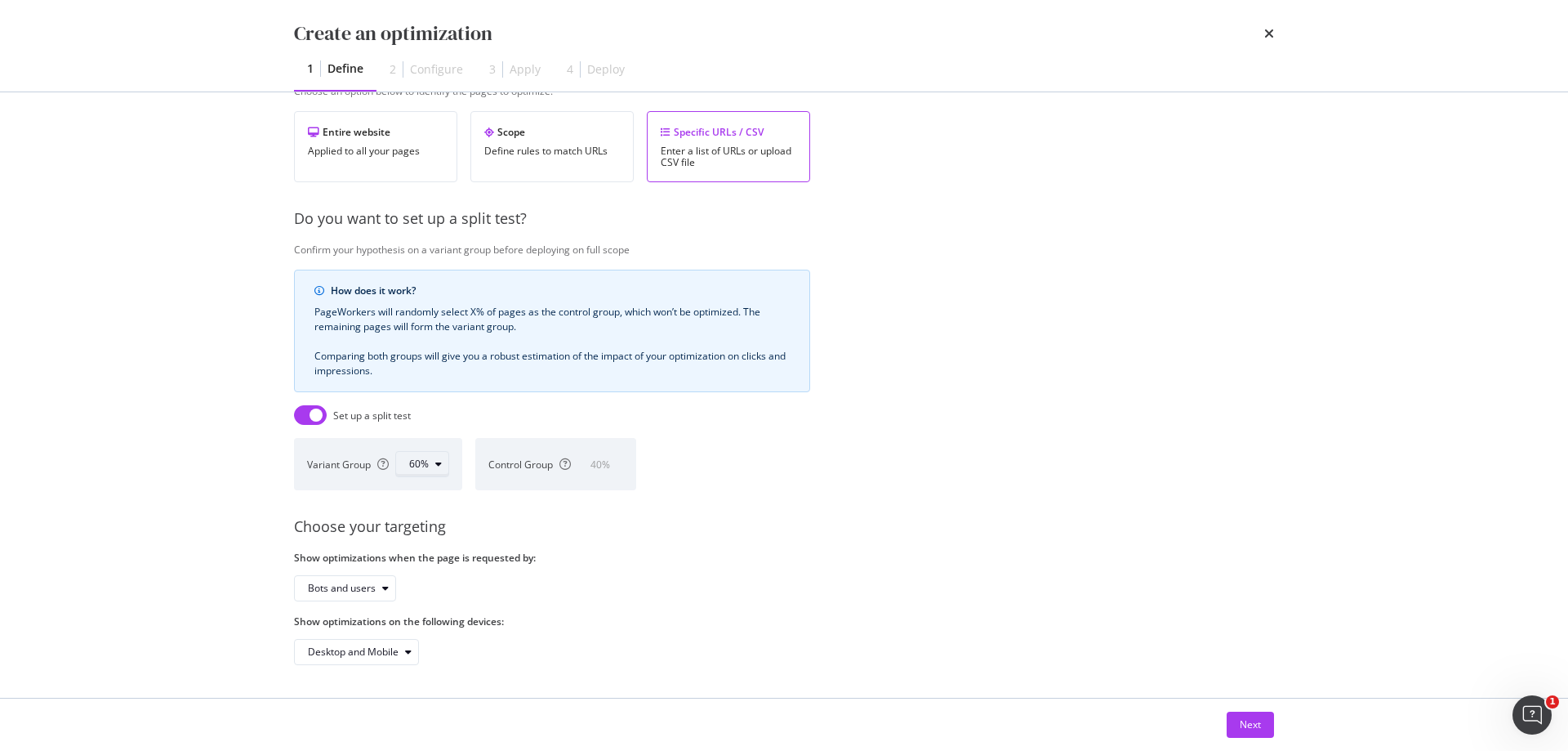
click at [438, 459] on icon "modal" at bounding box center [438, 463] width 6 height 10
click at [436, 561] on div "70%" at bounding box center [426, 560] width 19 height 14
click at [691, 551] on label "Show optimizations when the page is requested by:" at bounding box center [552, 558] width 516 height 14
click at [1259, 722] on div "Next" at bounding box center [1250, 724] width 21 height 14
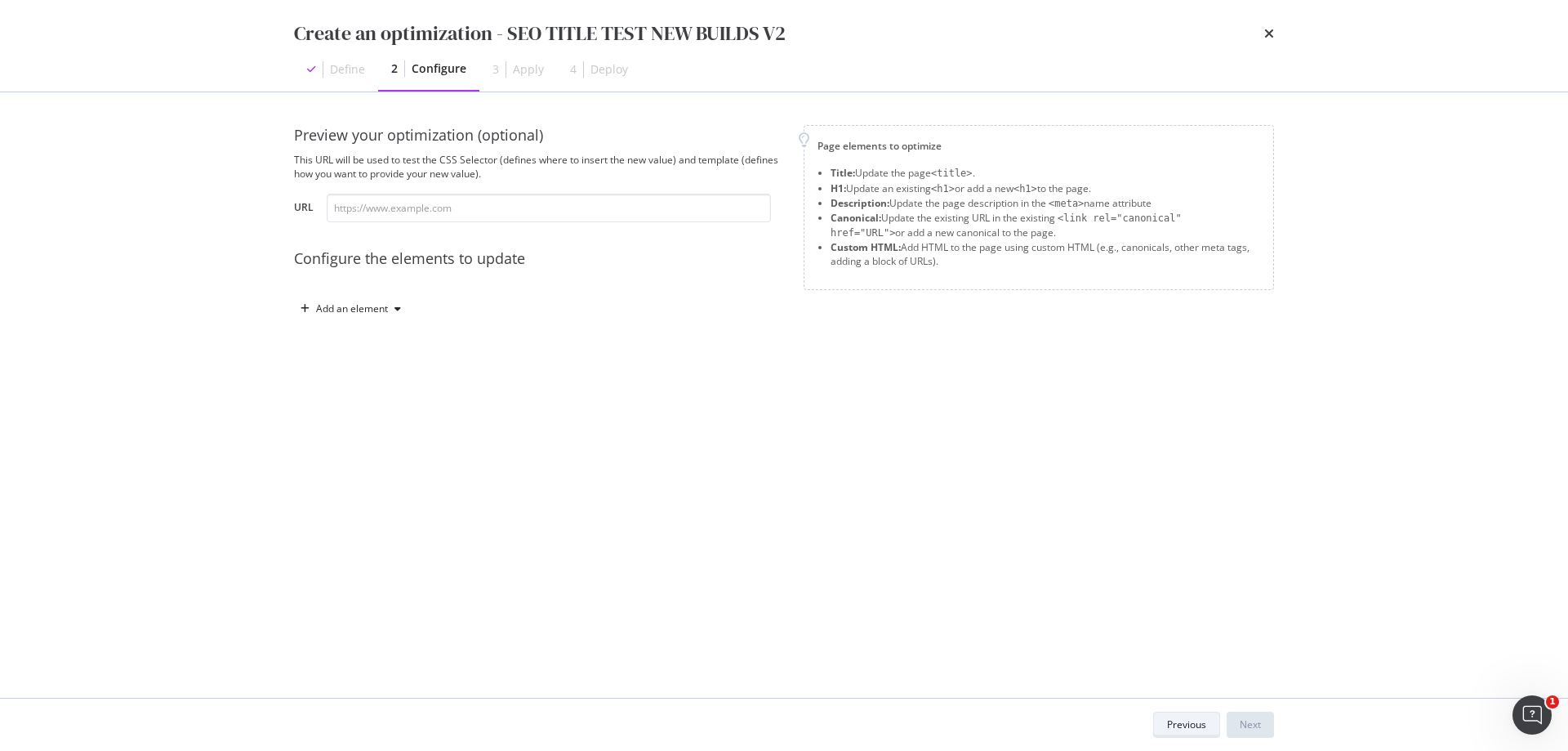
scroll to position [0, 0]
click at [578, 216] on input "modal" at bounding box center [549, 208] width 444 height 28
paste input "[URL][DOMAIN_NAME]"
type input "[URL][DOMAIN_NAME]"
click at [397, 313] on icon "modal" at bounding box center [397, 308] width 6 height 10
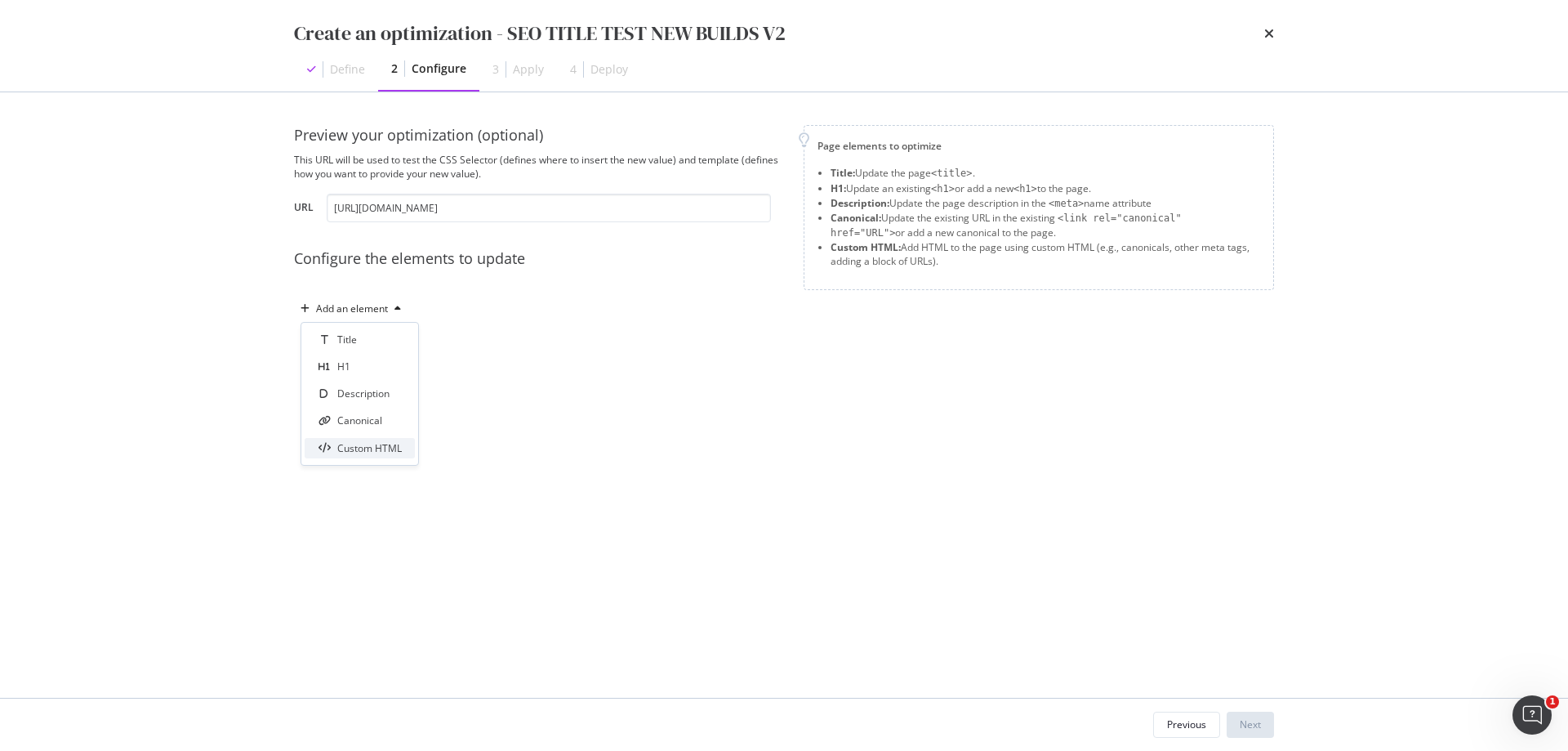
click at [369, 453] on div "Custom HTML" at bounding box center [369, 448] width 65 height 14
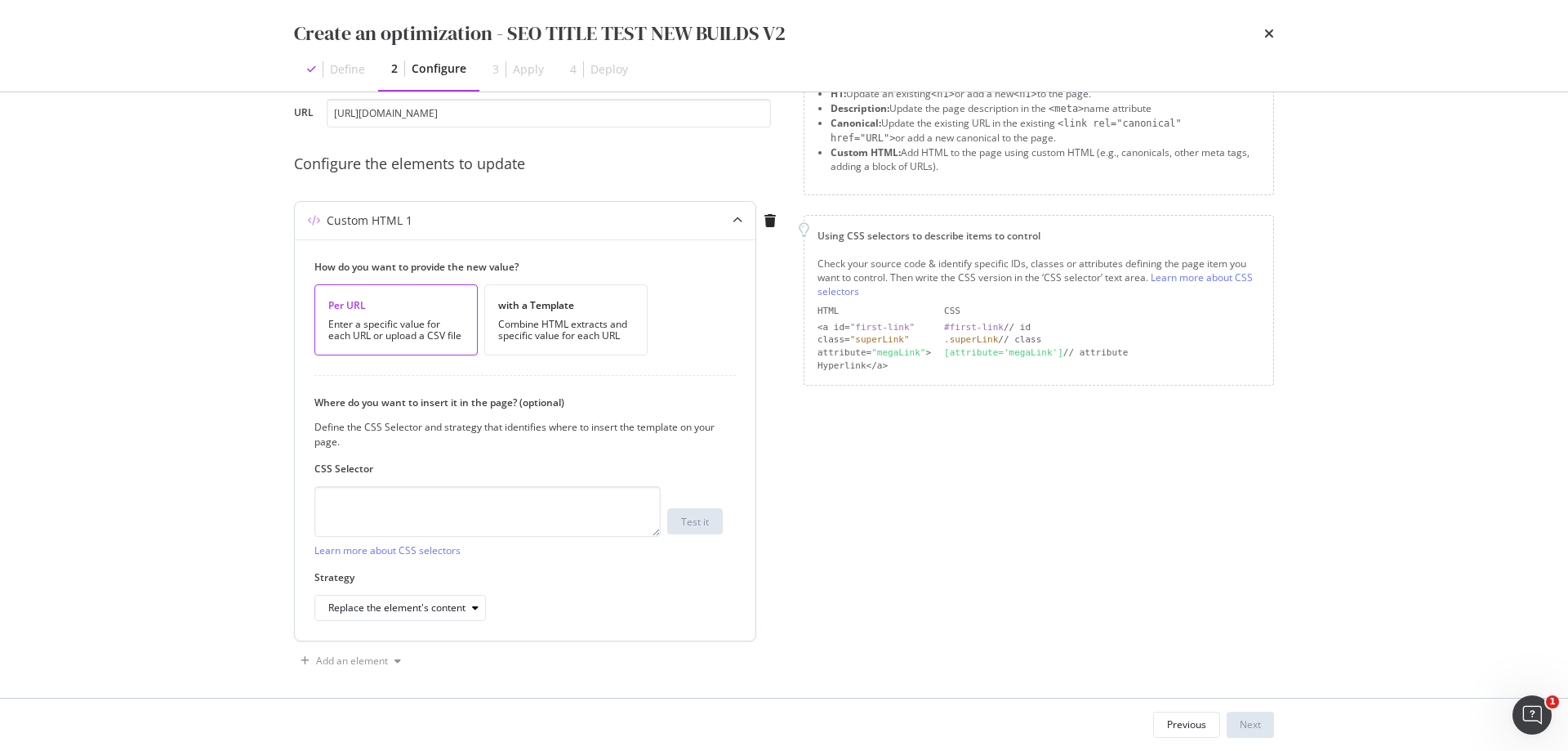
scroll to position [104, 0]
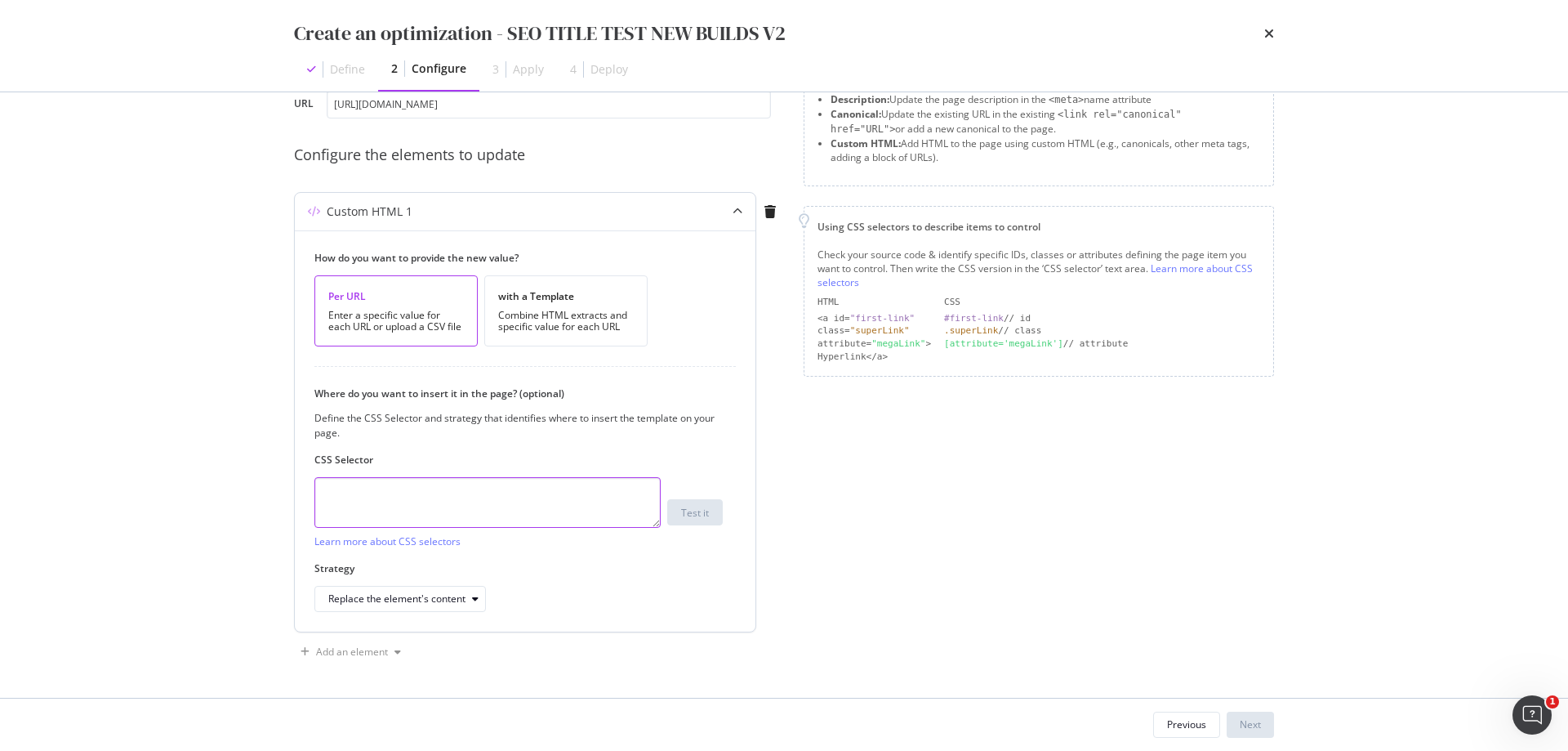
click at [494, 502] on textarea "modal" at bounding box center [487, 502] width 346 height 50
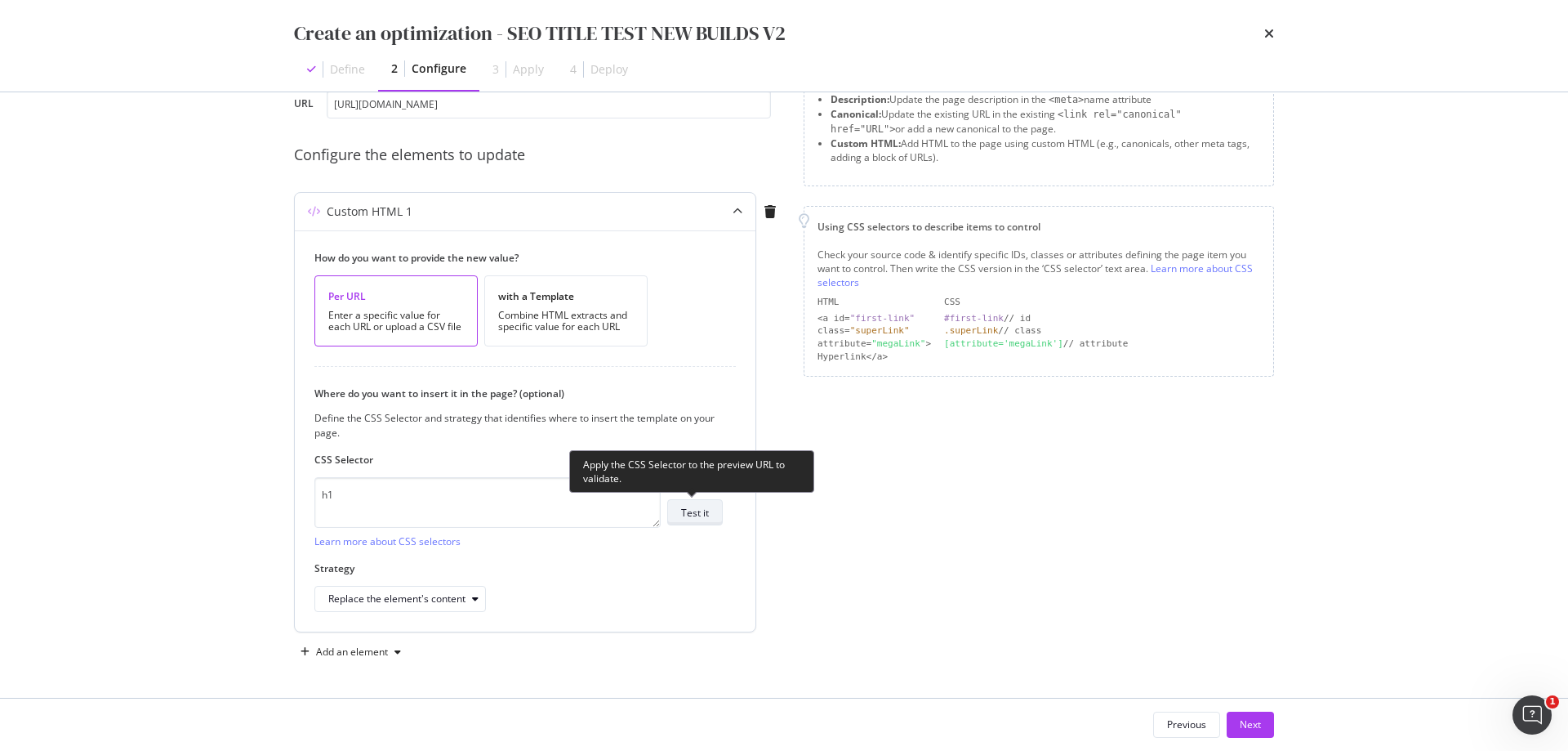
click at [716, 515] on button "Test it" at bounding box center [695, 513] width 56 height 27
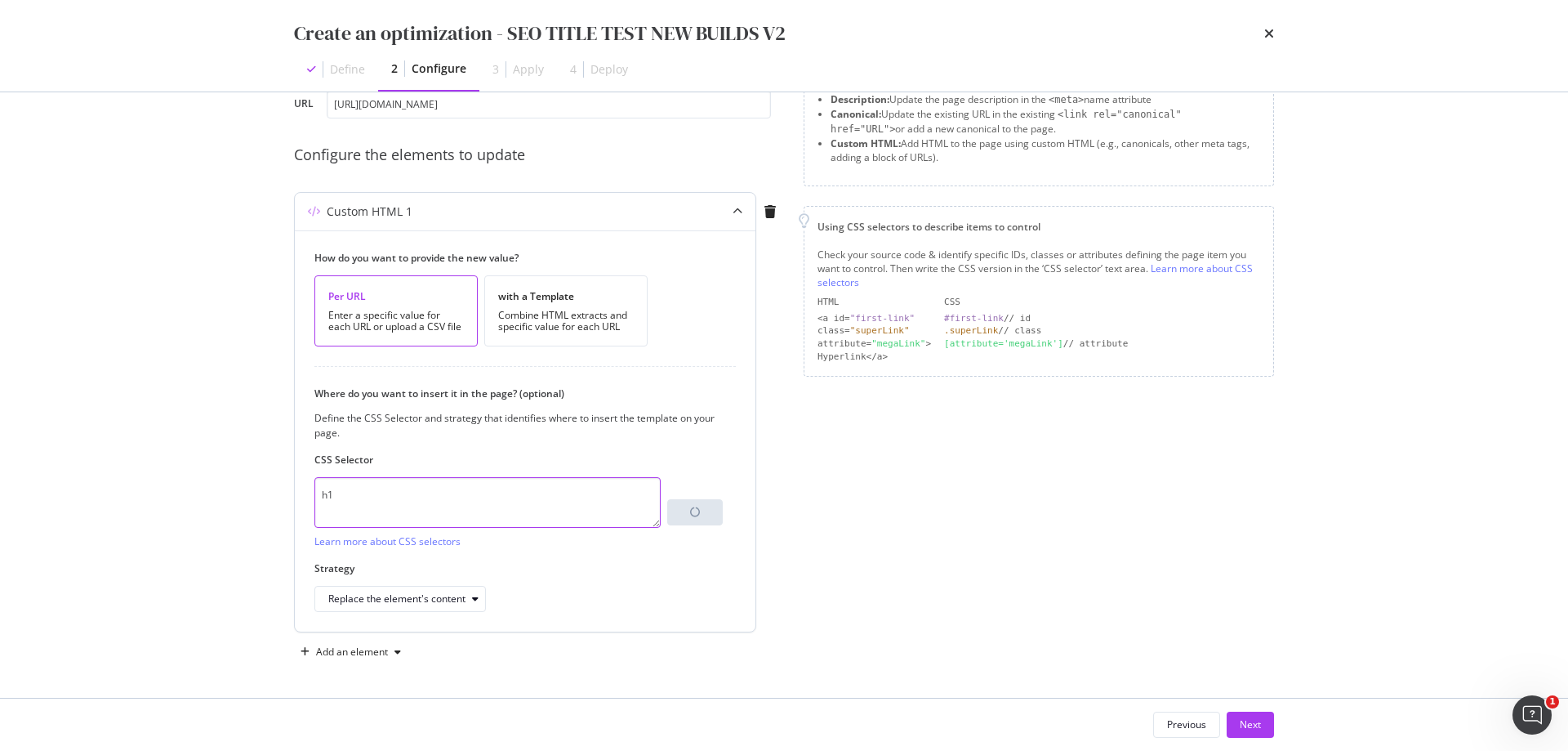
click at [382, 494] on textarea "h1" at bounding box center [487, 502] width 346 height 50
type textarea "h"
type textarea "title"
click at [625, 449] on div "Where do you want to insert it in the page? (optional) Define the CSS Selector …" at bounding box center [525, 499] width 421 height 226
click at [767, 206] on icon "modal" at bounding box center [769, 212] width 12 height 13
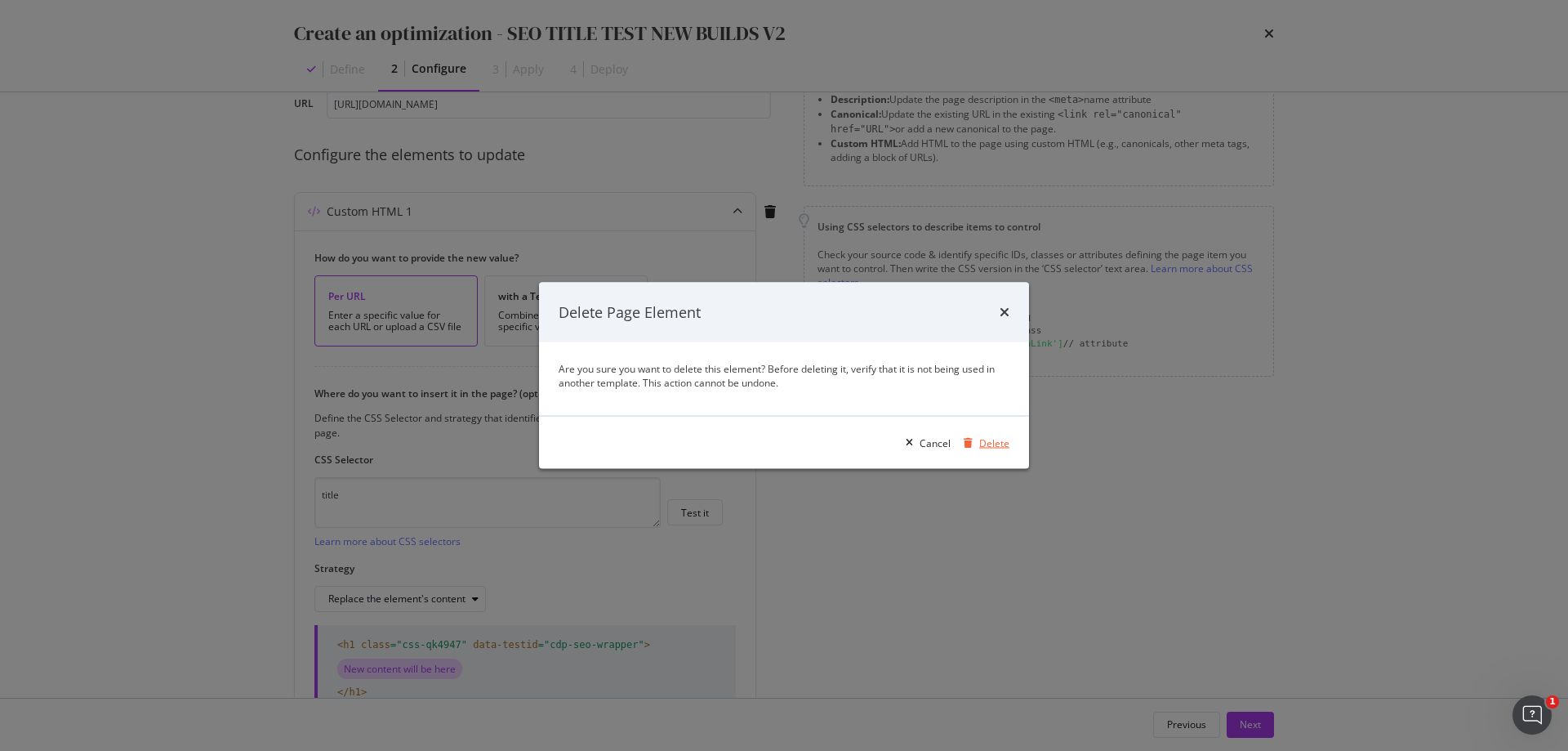
click at [989, 442] on div "Delete" at bounding box center [994, 443] width 30 height 14
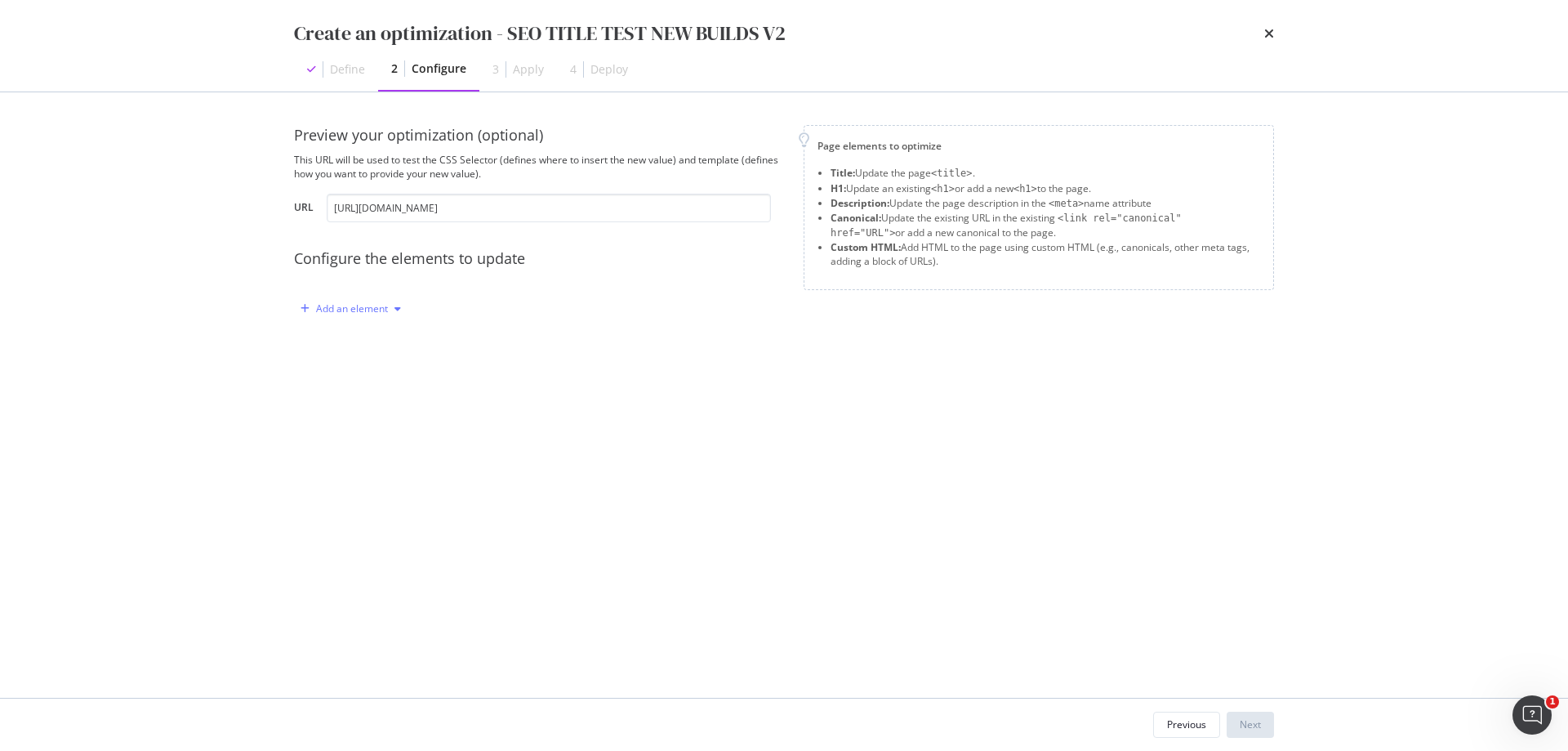
click at [368, 310] on div "Add an element" at bounding box center [351, 308] width 72 height 10
click at [372, 337] on div "Title" at bounding box center [359, 339] width 111 height 20
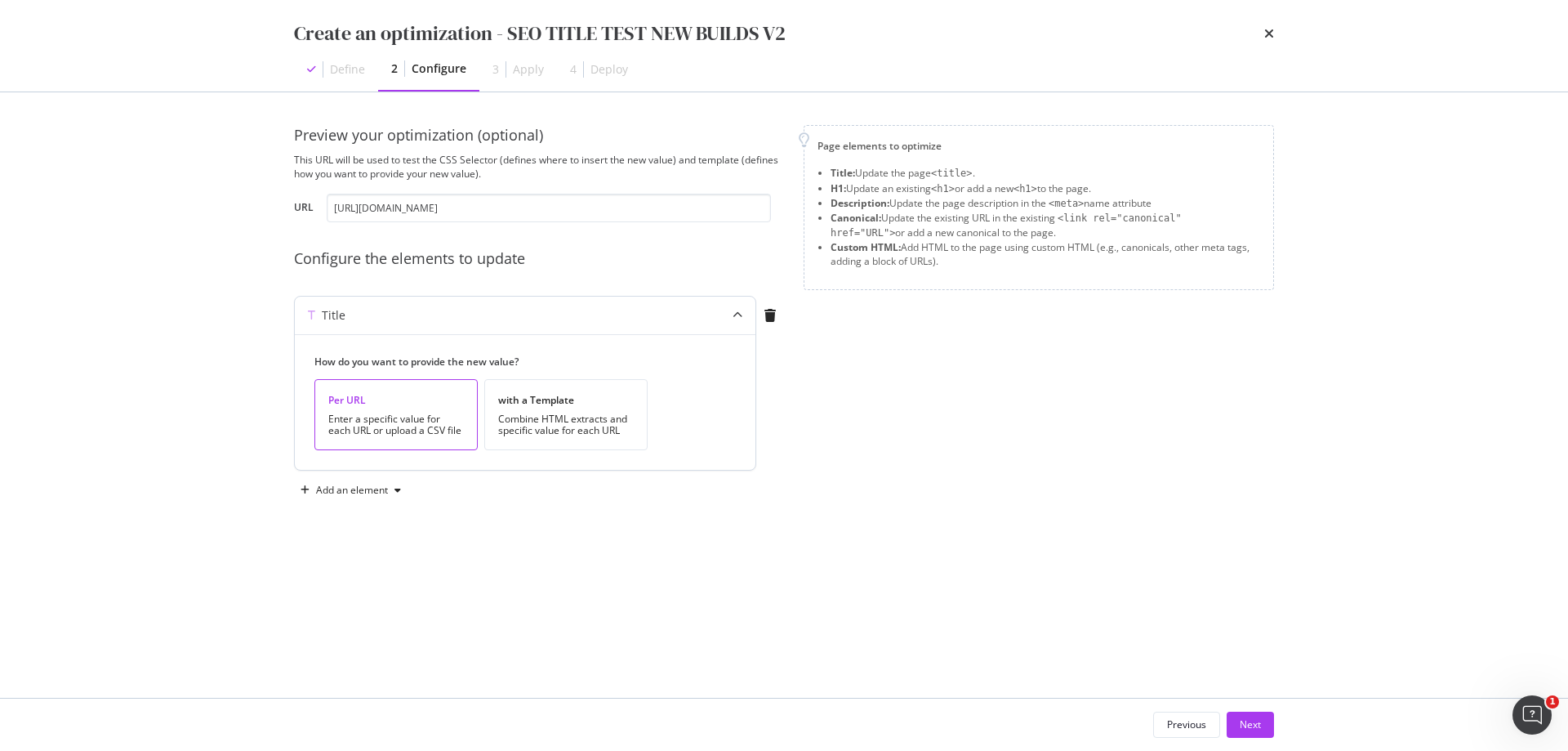
click at [415, 427] on div "Enter a specific value for each URL or upload a CSV file" at bounding box center [396, 425] width 135 height 23
click at [1254, 724] on div "Next" at bounding box center [1250, 724] width 21 height 14
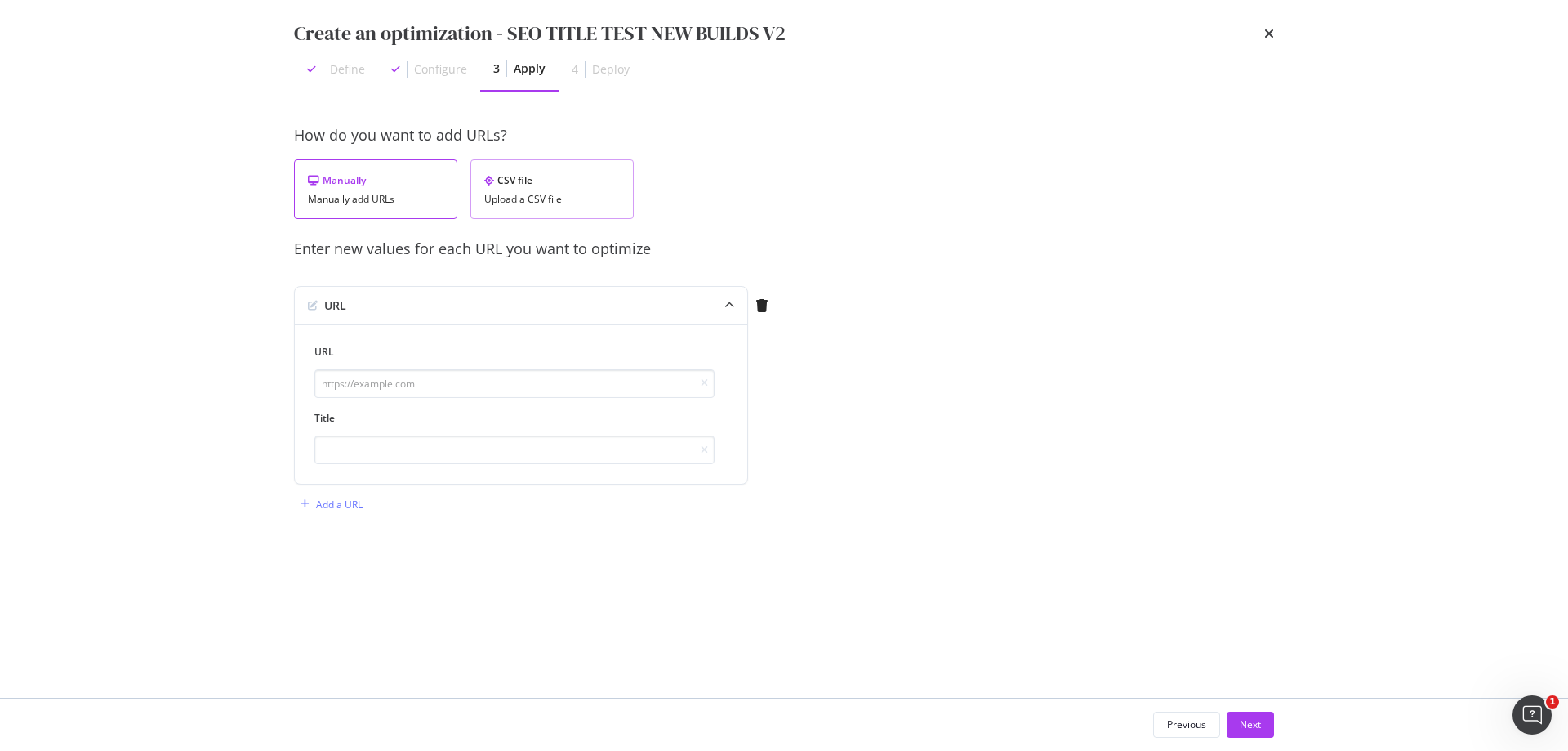
click at [543, 190] on div "CSV file Upload a CSV file" at bounding box center [552, 189] width 163 height 59
click at [589, 273] on div "Download" at bounding box center [575, 274] width 46 height 14
